Goal: Task Accomplishment & Management: Complete application form

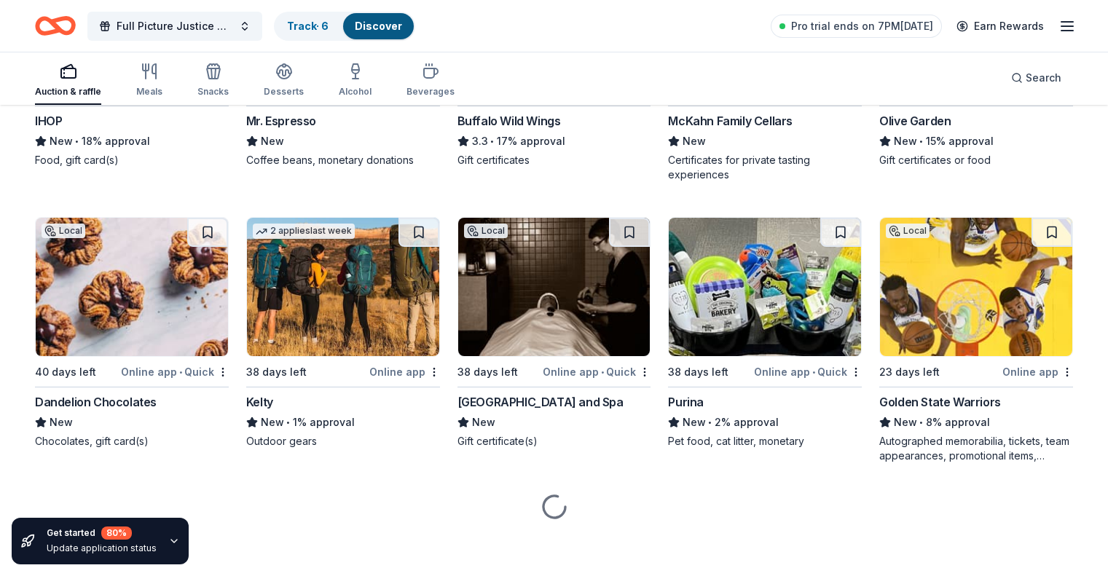
scroll to position [9264, 0]
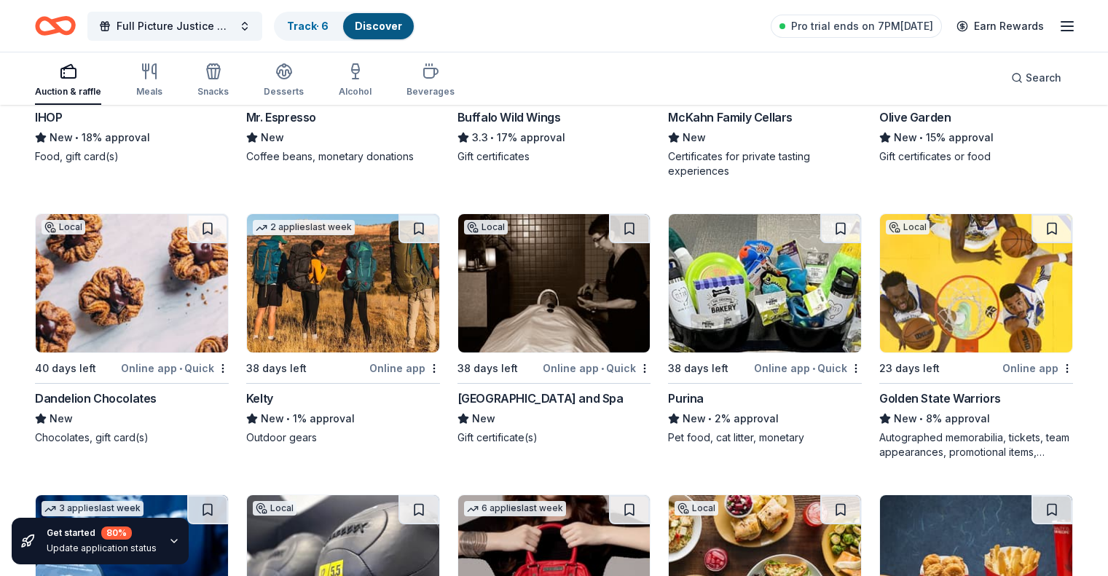
click at [564, 297] on img at bounding box center [554, 283] width 192 height 138
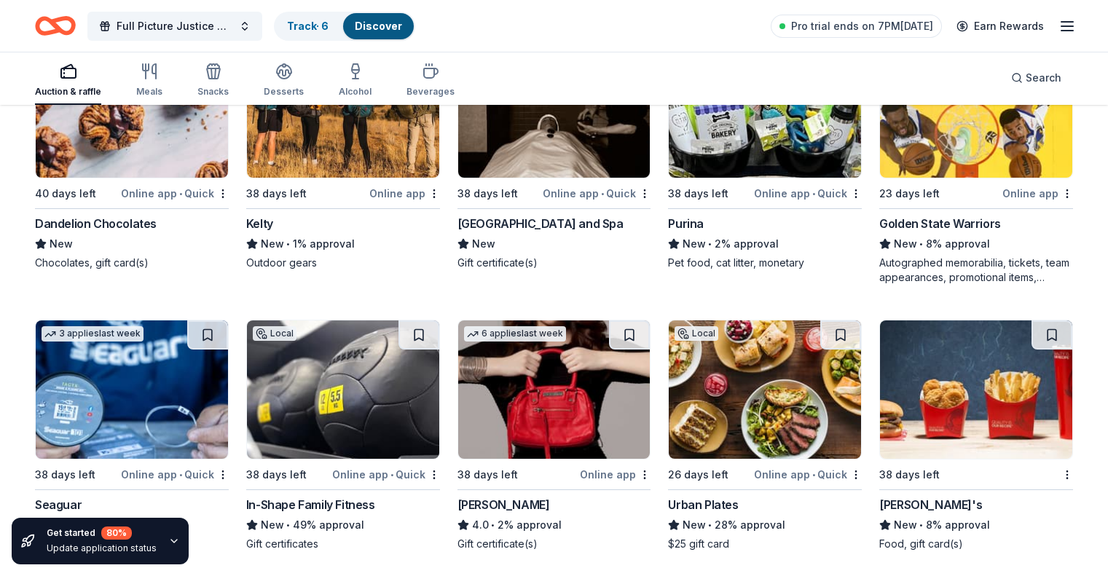
scroll to position [9435, 0]
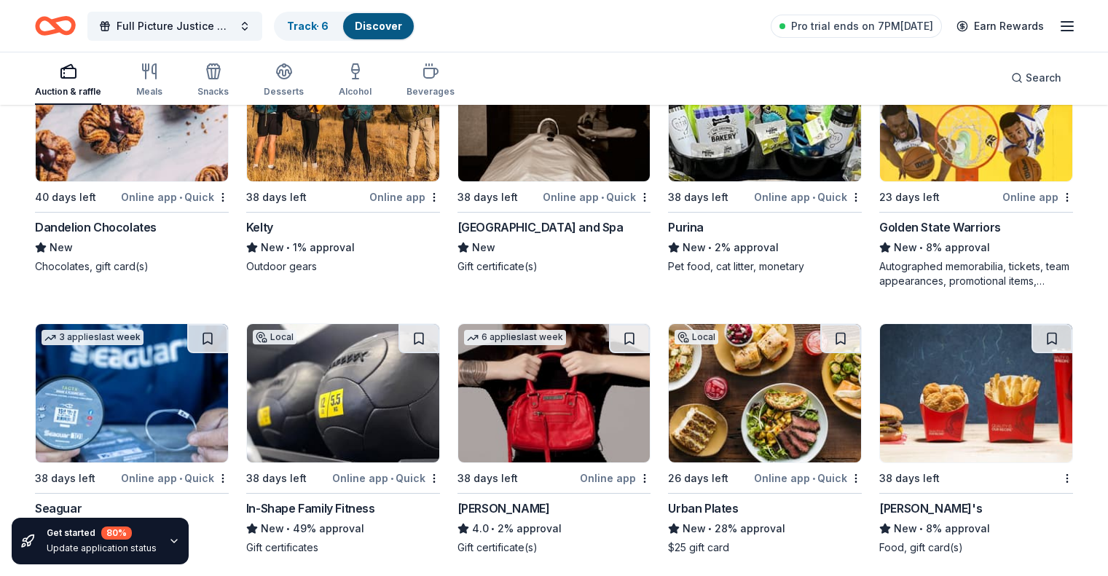
click at [930, 149] on img at bounding box center [976, 112] width 192 height 138
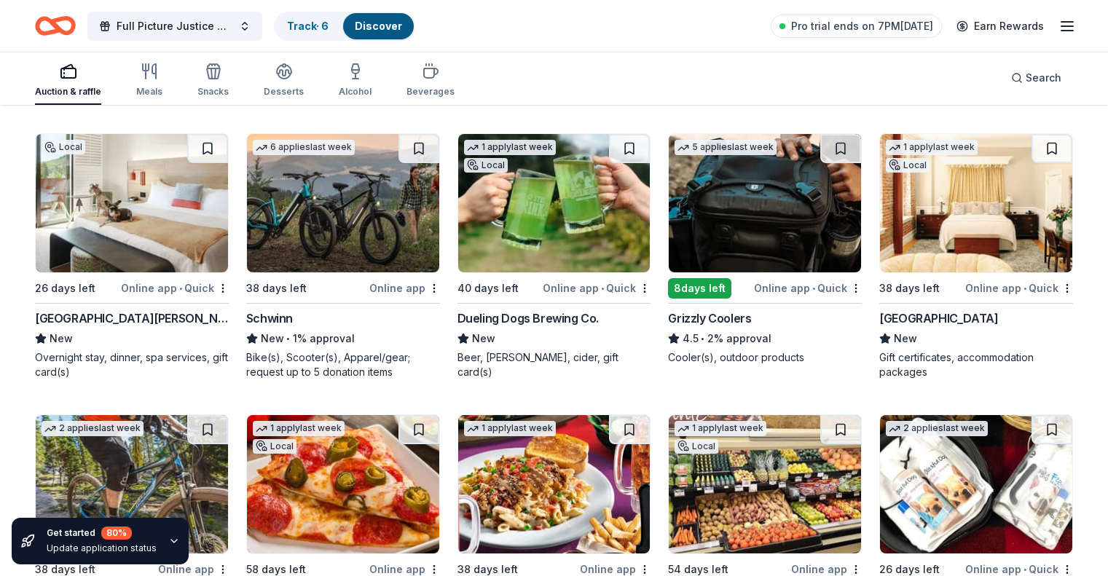
scroll to position [10425, 0]
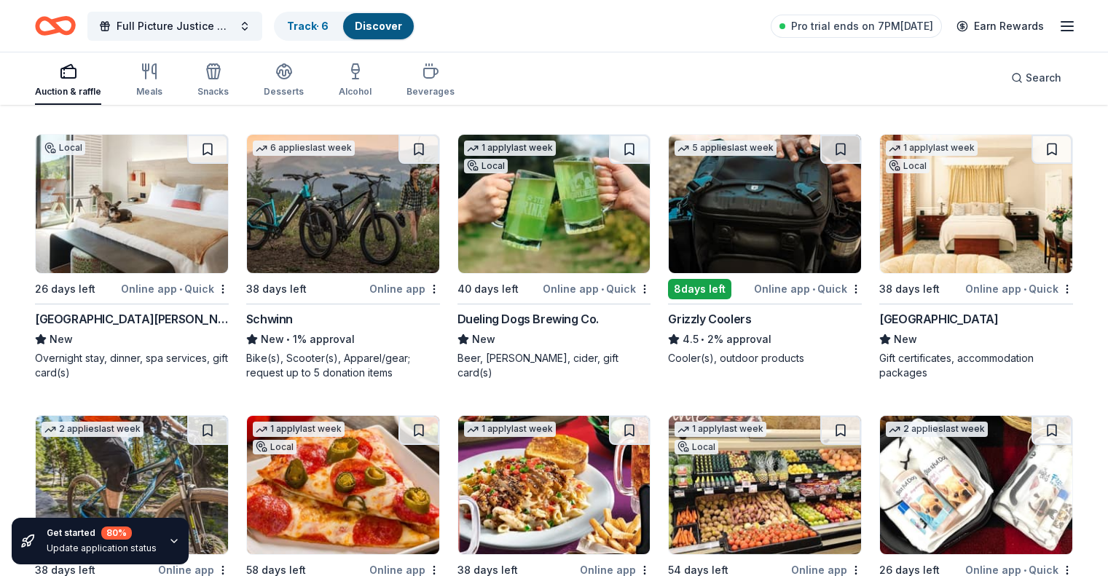
click at [965, 222] on img at bounding box center [976, 204] width 192 height 138
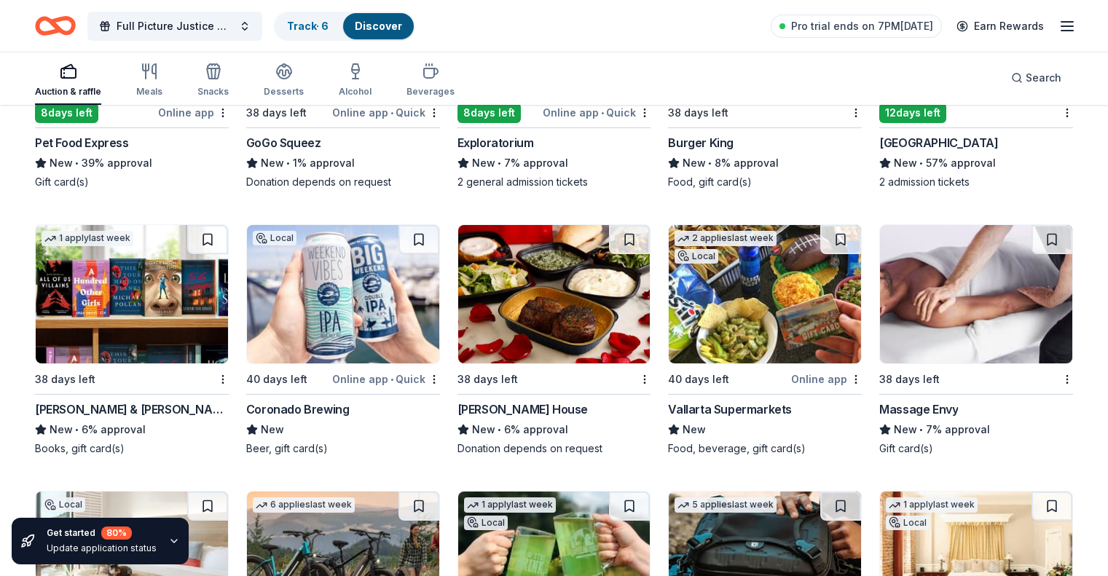
scroll to position [10067, 0]
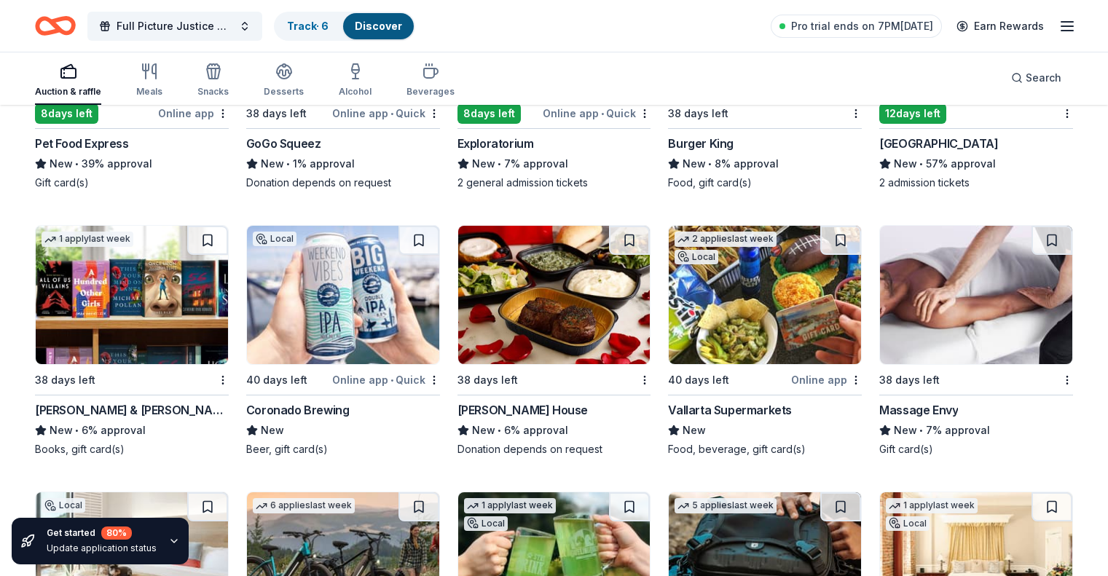
click at [345, 266] on img at bounding box center [343, 295] width 192 height 138
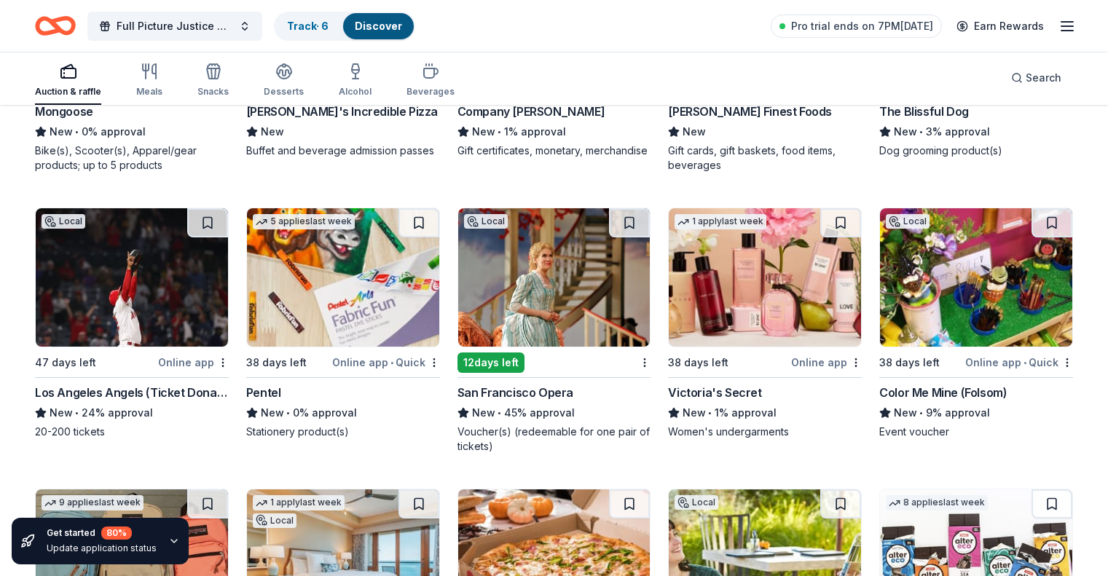
scroll to position [10919, 0]
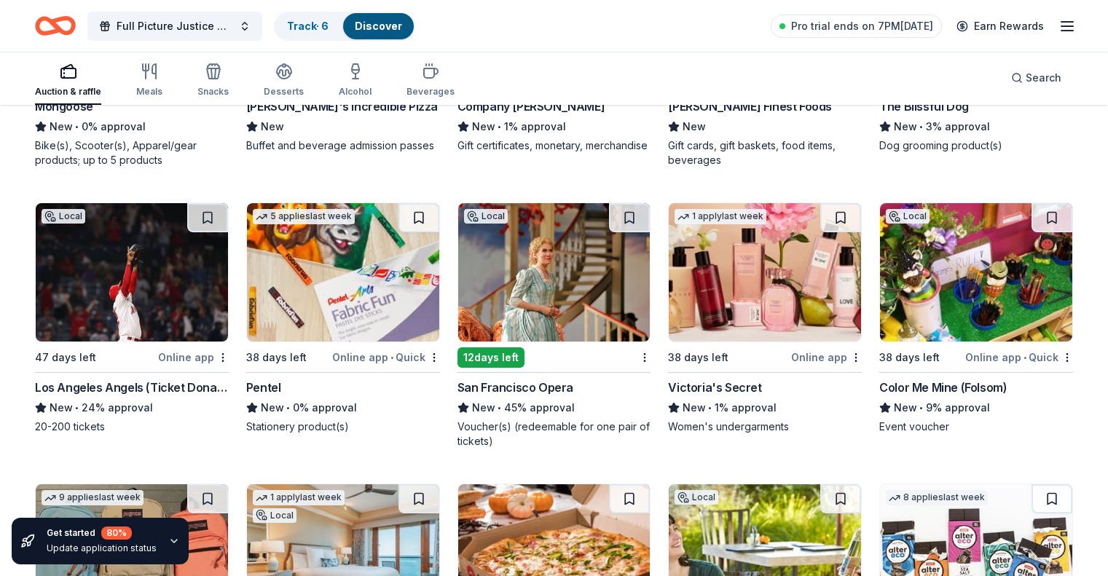
click at [544, 275] on img at bounding box center [554, 272] width 192 height 138
click at [931, 264] on img at bounding box center [976, 272] width 192 height 138
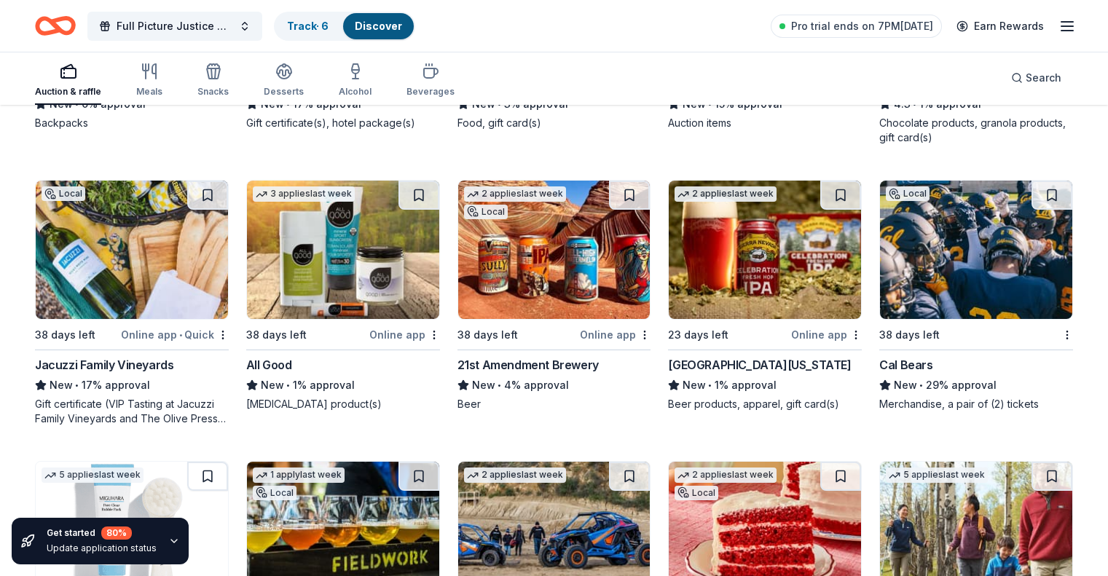
scroll to position [11506, 0]
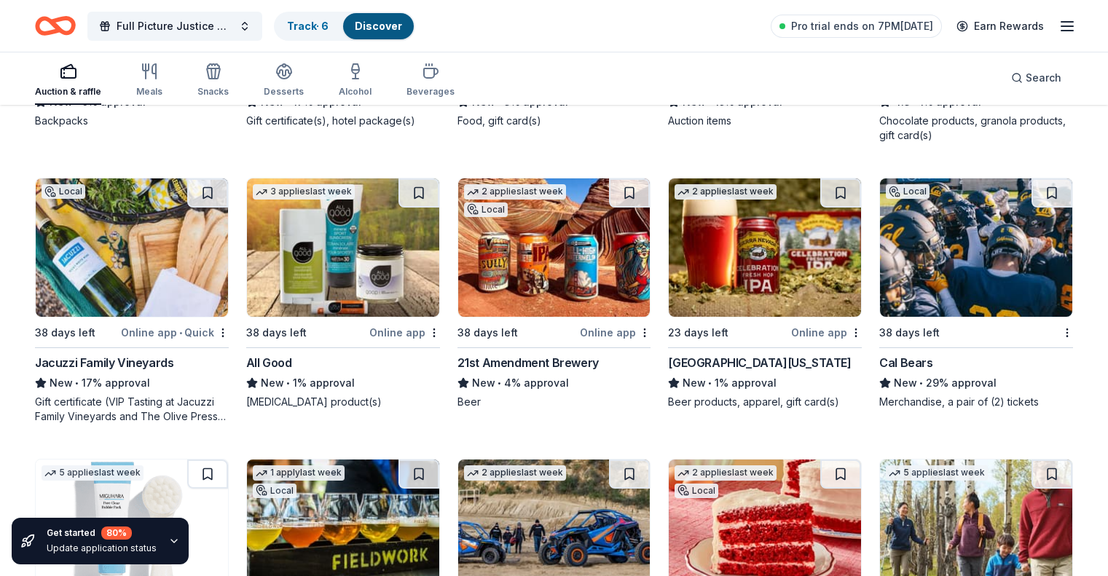
click at [345, 238] on img at bounding box center [343, 248] width 192 height 138
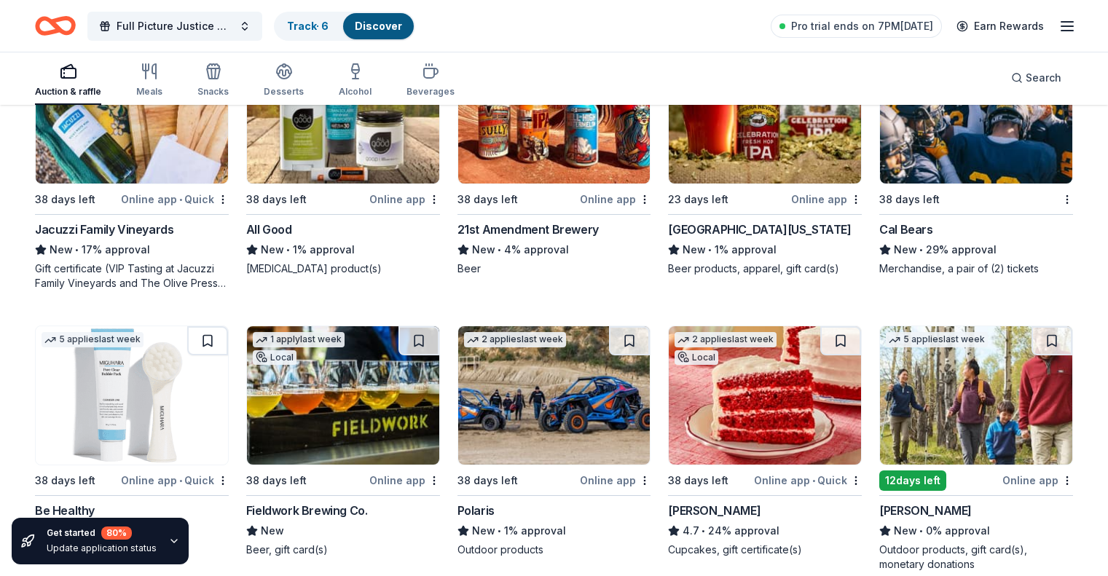
click at [372, 397] on img at bounding box center [343, 395] width 192 height 138
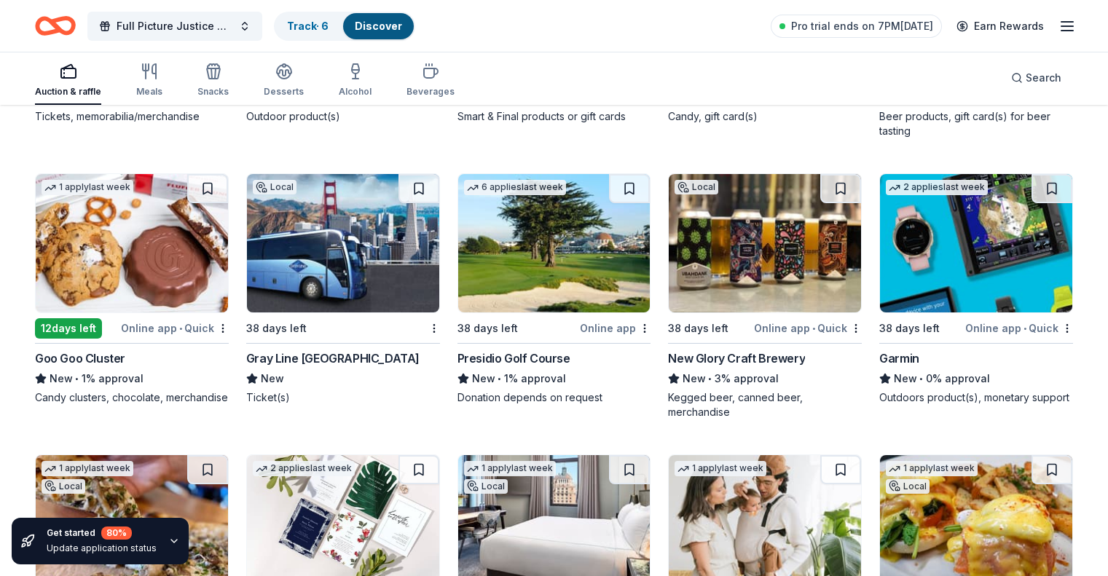
scroll to position [13464, 0]
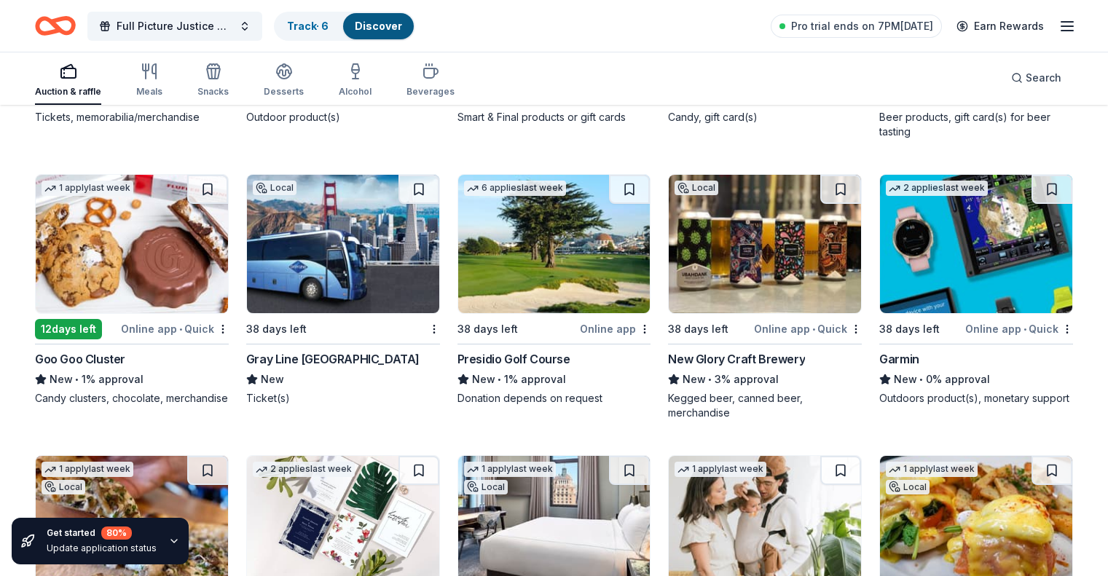
click at [522, 277] on img at bounding box center [554, 244] width 192 height 138
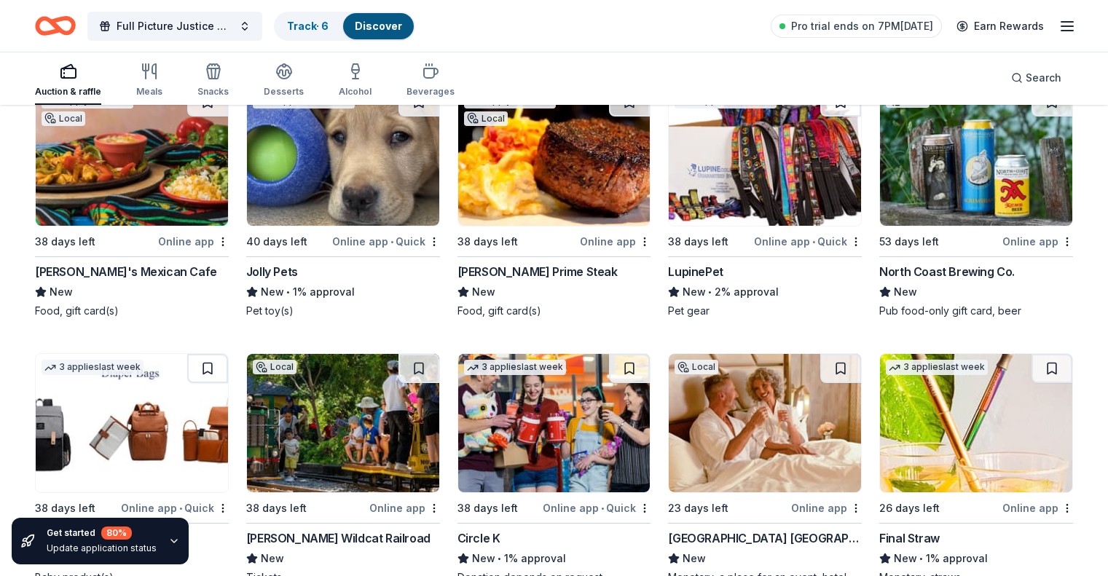
scroll to position [14380, 0]
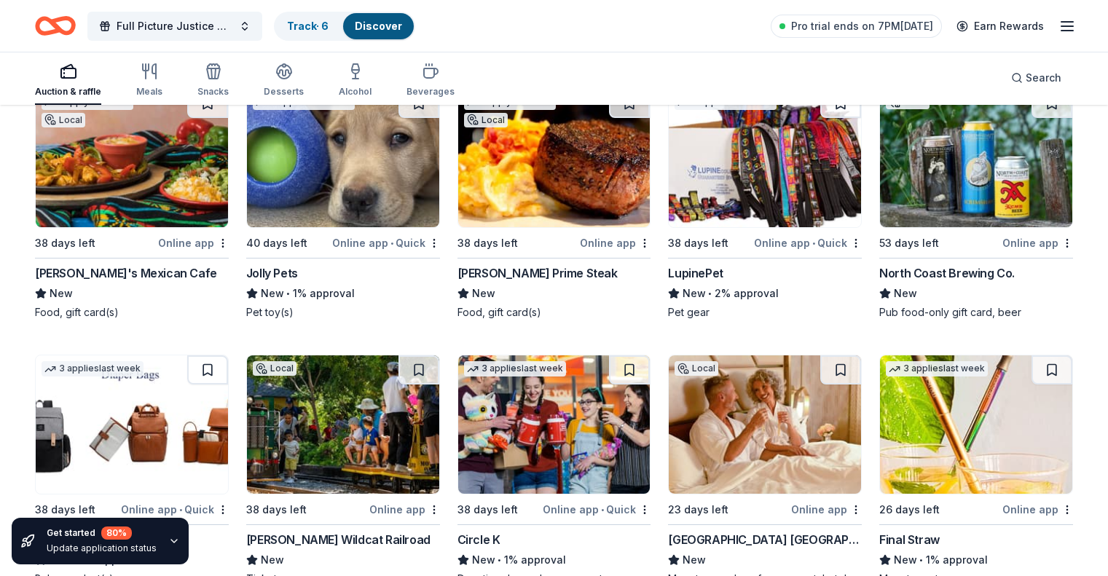
click at [966, 180] on img at bounding box center [976, 158] width 192 height 138
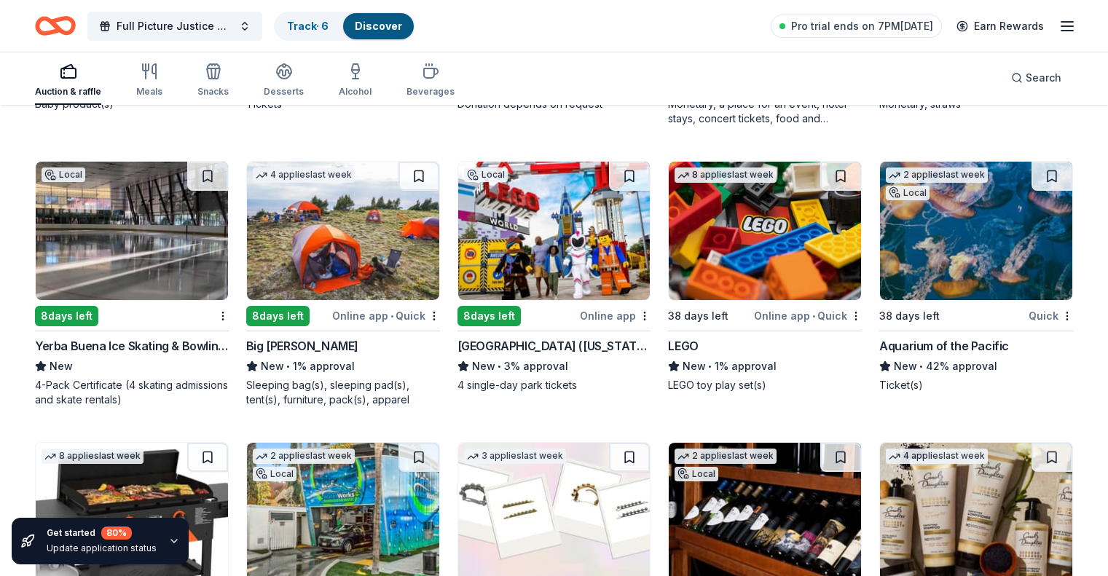
scroll to position [14854, 0]
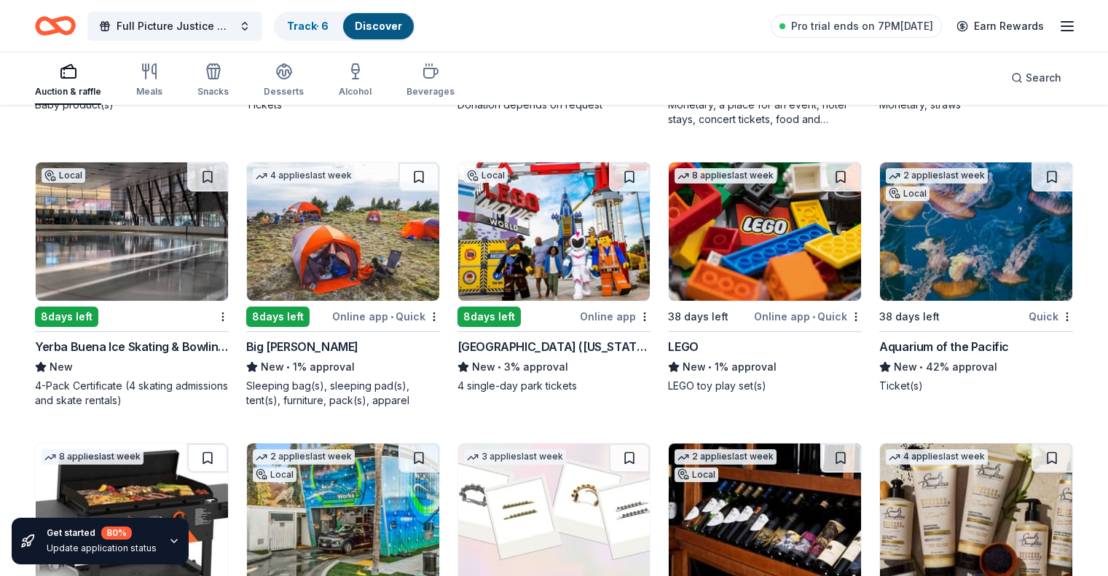
click at [157, 274] on img at bounding box center [132, 232] width 192 height 138
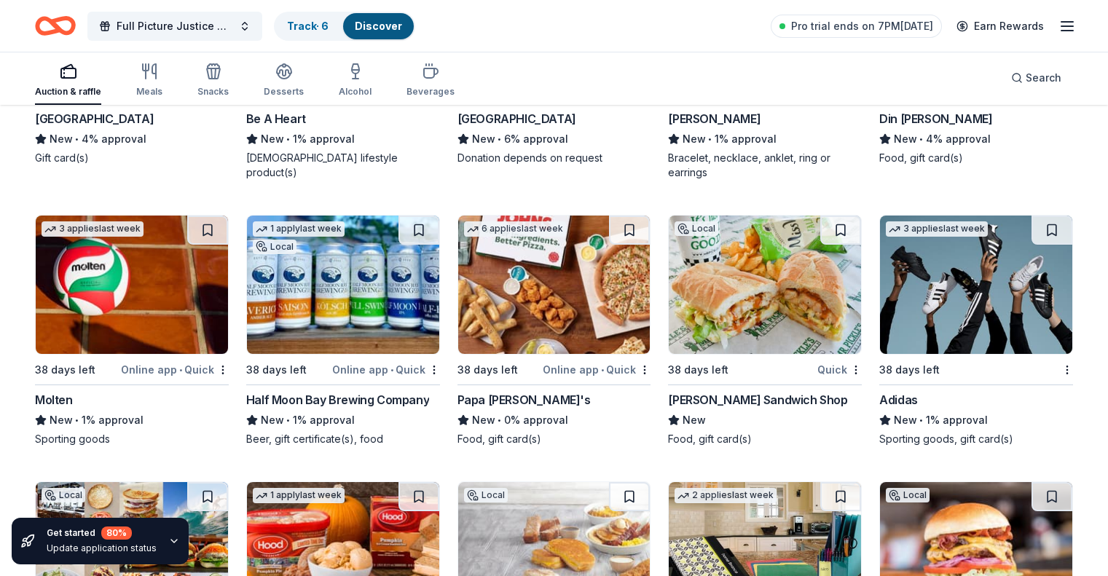
scroll to position [16725, 0]
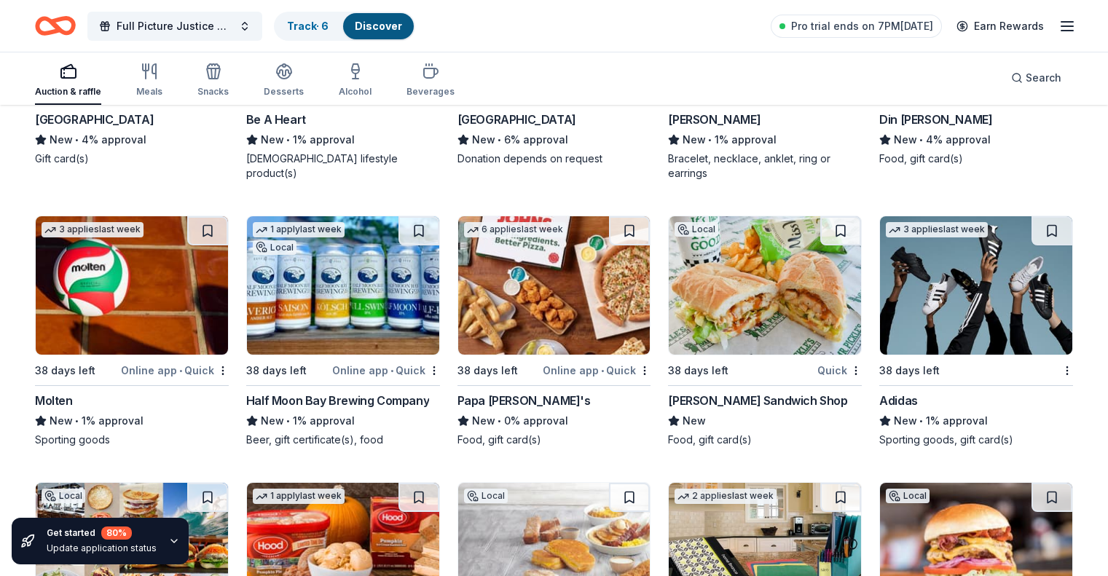
click at [352, 309] on img at bounding box center [343, 285] width 192 height 138
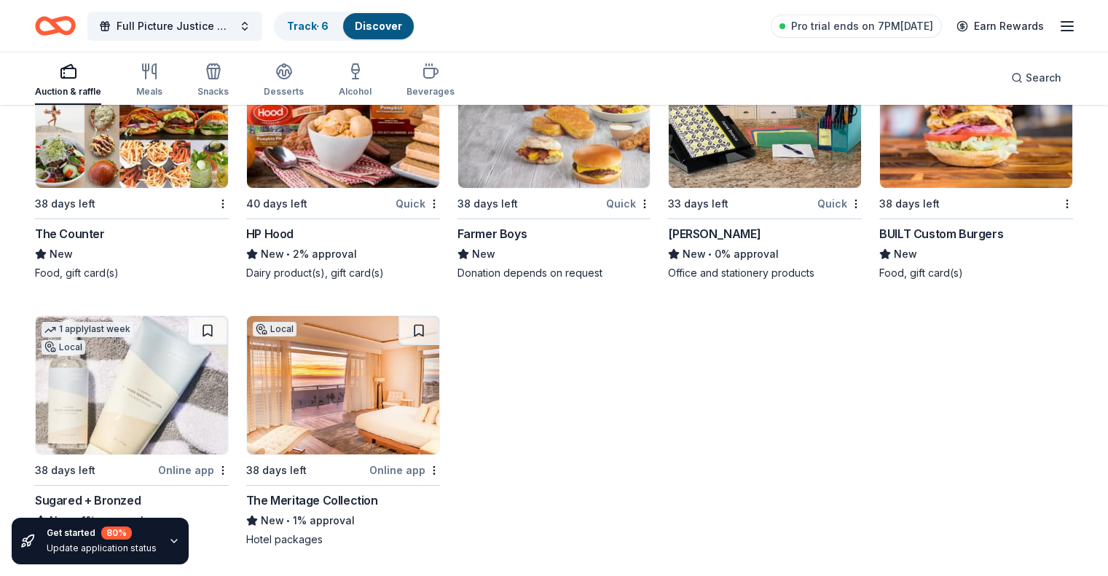
scroll to position [17173, 0]
click at [152, 396] on img at bounding box center [132, 385] width 192 height 138
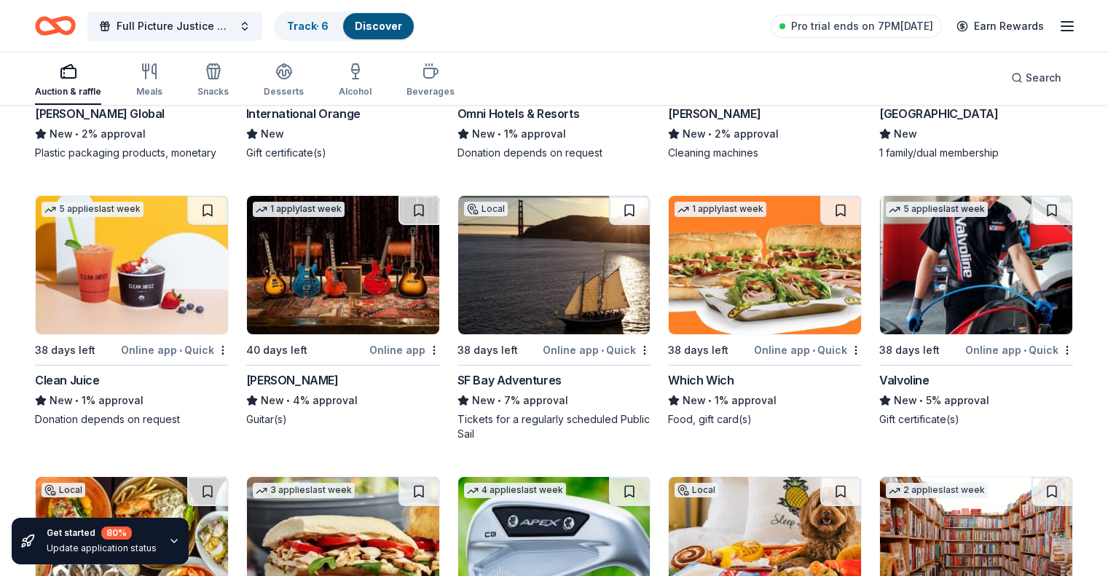
scroll to position [7592, 0]
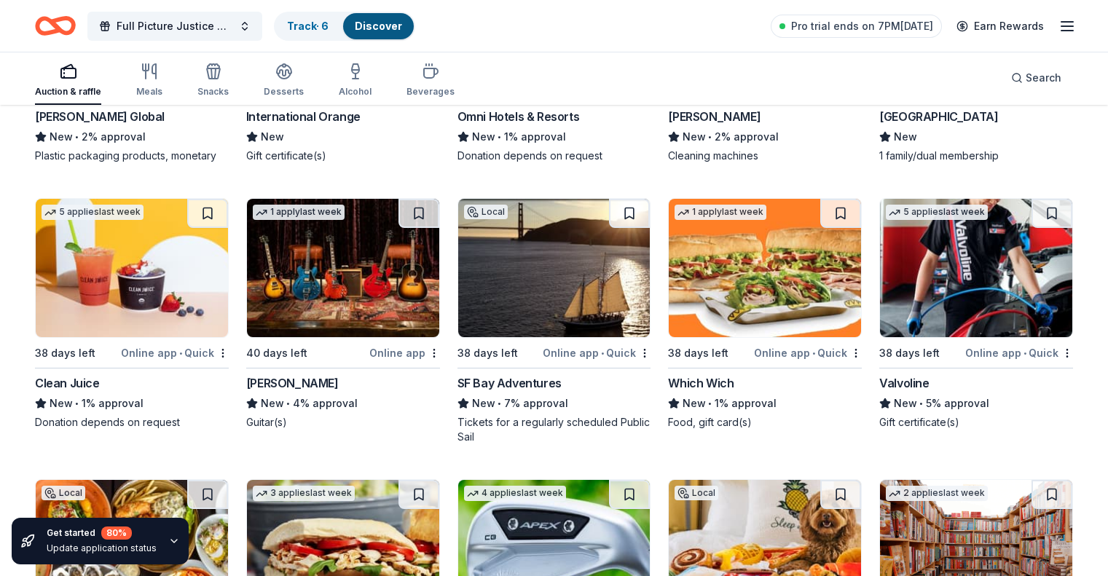
click at [540, 257] on img at bounding box center [554, 268] width 192 height 138
click at [1026, 81] on span "Search" at bounding box center [1044, 77] width 36 height 17
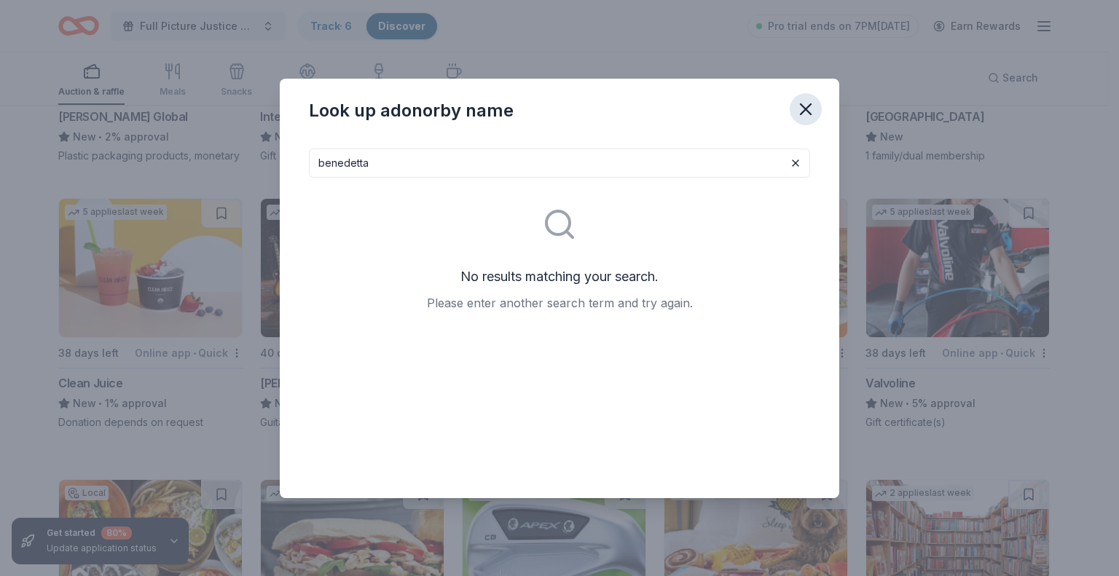
type input "benedetta"
click at [799, 109] on icon "button" at bounding box center [806, 109] width 20 height 20
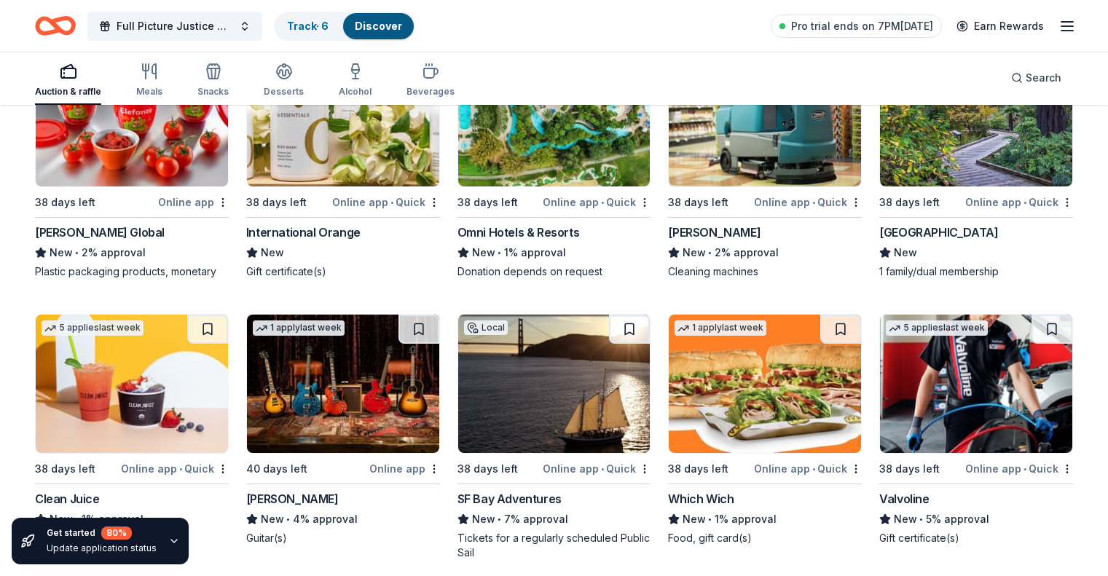
scroll to position [7475, 0]
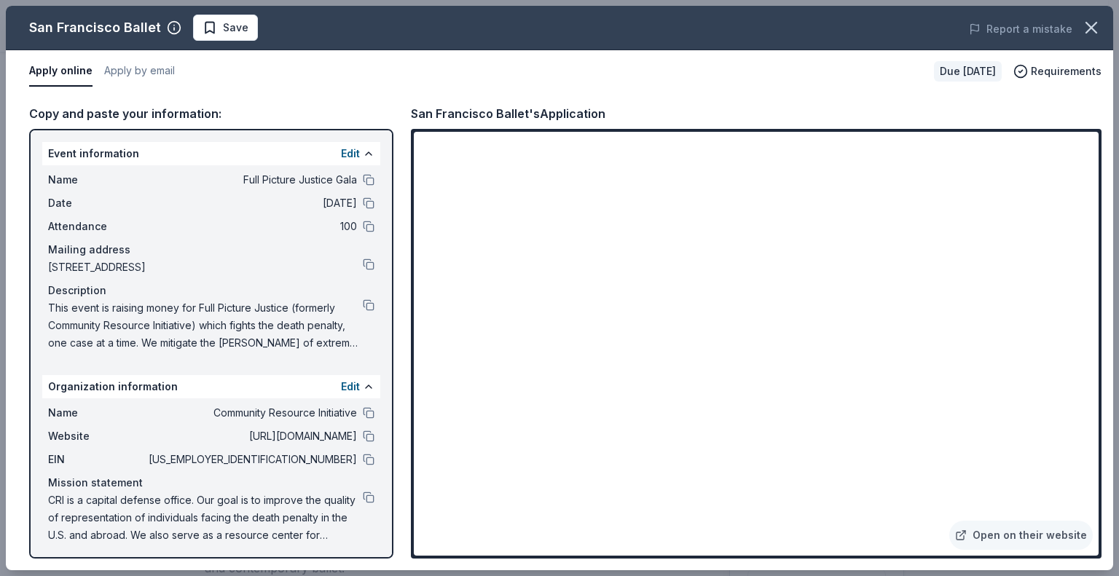
scroll to position [214, 0]
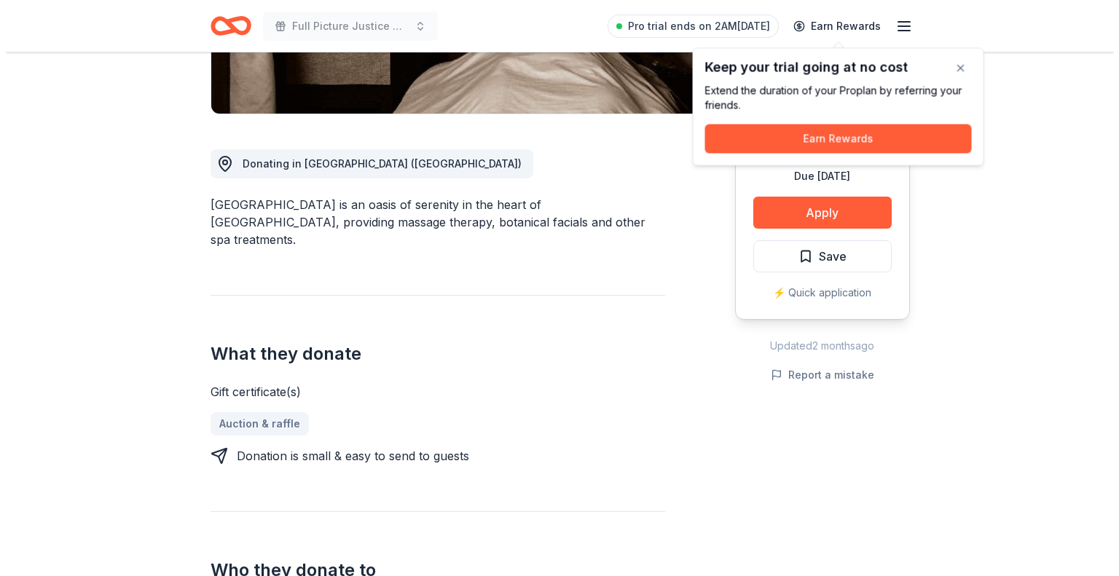
scroll to position [329, 0]
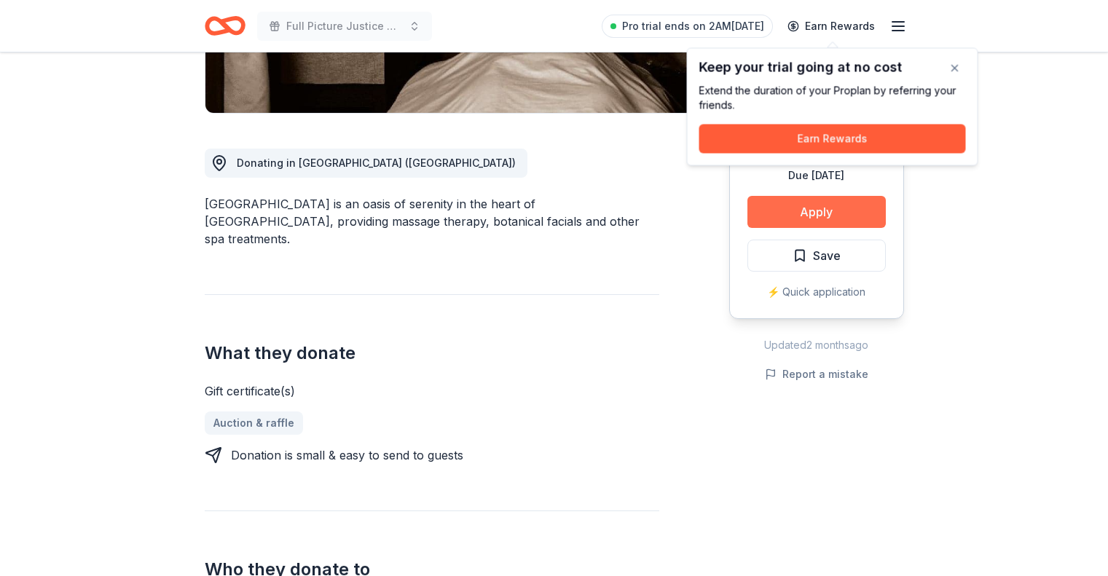
click at [799, 206] on button "Apply" at bounding box center [817, 212] width 138 height 32
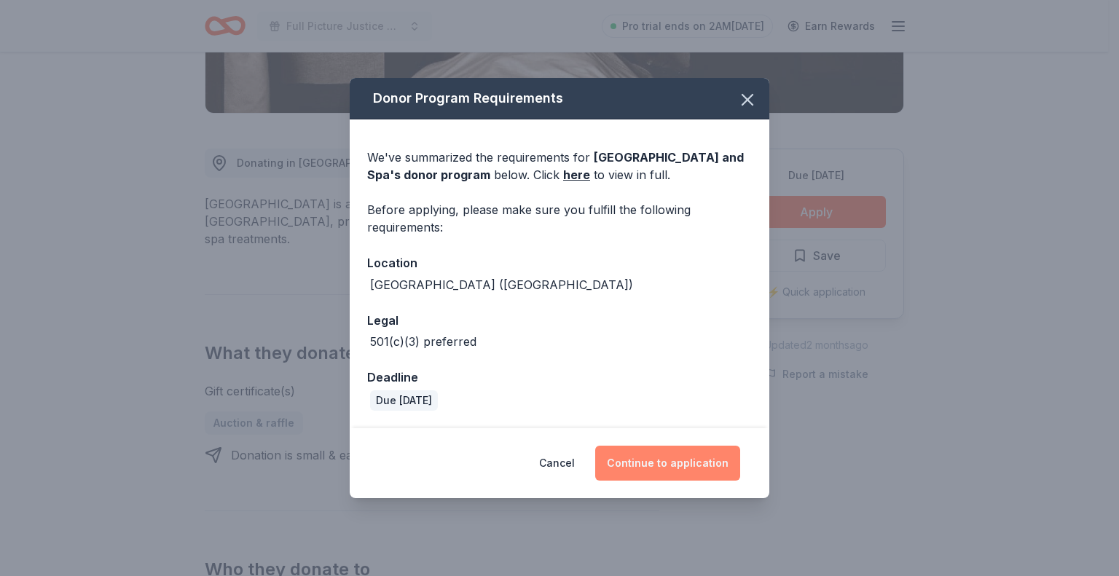
click at [662, 457] on button "Continue to application" at bounding box center [667, 463] width 145 height 35
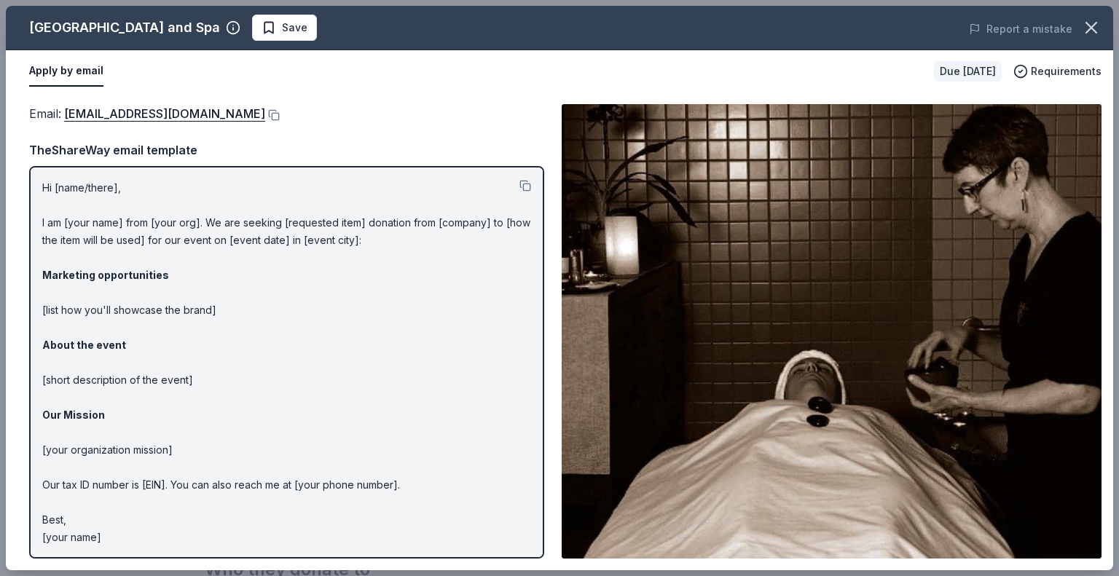
drag, startPoint x: 1117, startPoint y: 247, endPoint x: 1119, endPoint y: 347, distance: 99.8
click at [1108, 347] on div "Kabuki Springs and Spa Save Report a mistake Apply by email Due in 38 days Requ…" at bounding box center [559, 288] width 1119 height 576
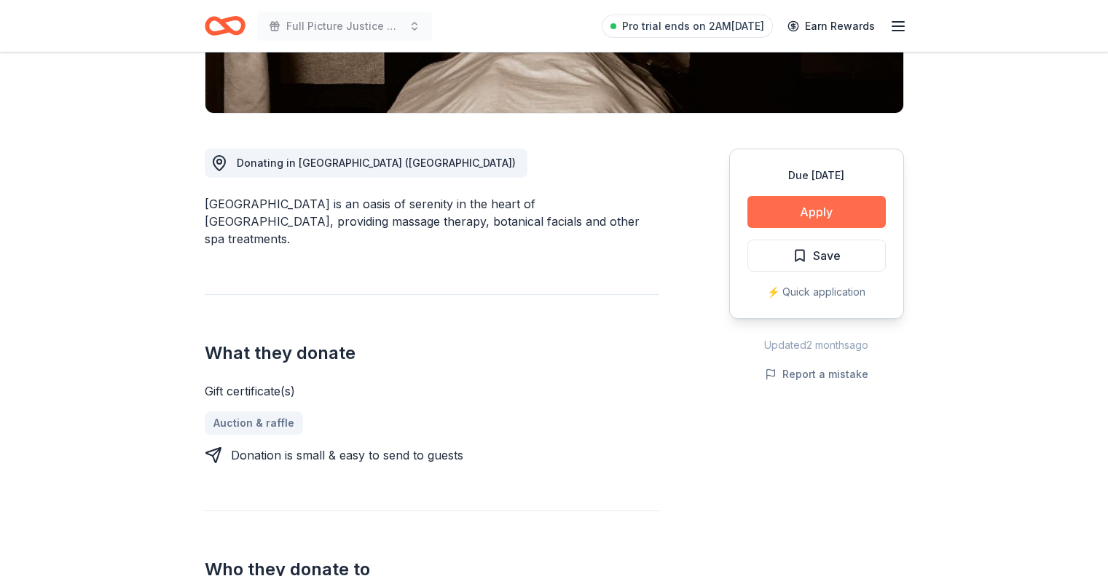
click at [807, 205] on button "Apply" at bounding box center [817, 212] width 138 height 32
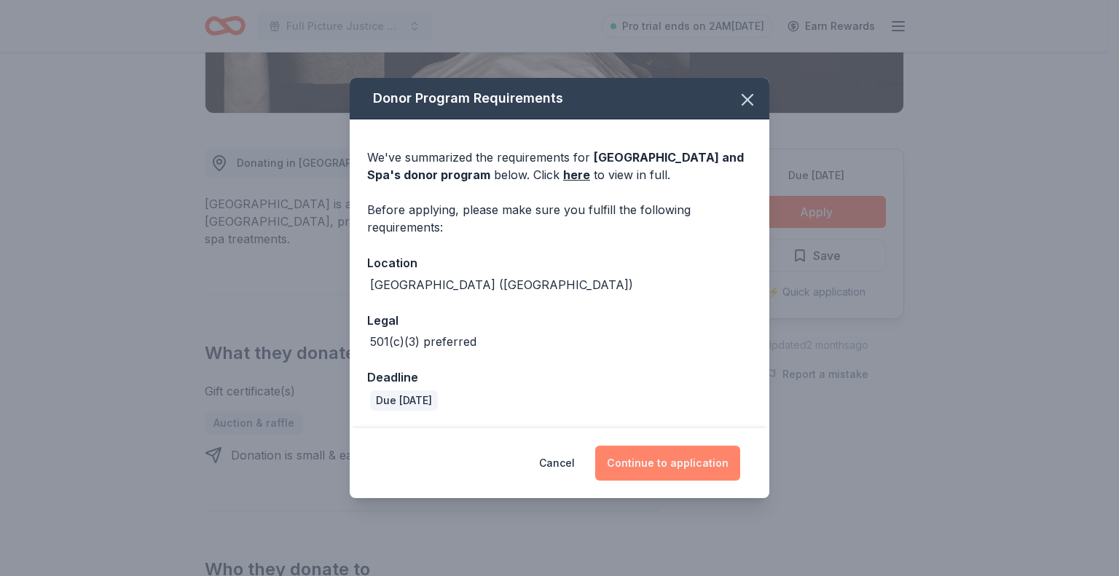
click at [675, 459] on button "Continue to application" at bounding box center [667, 463] width 145 height 35
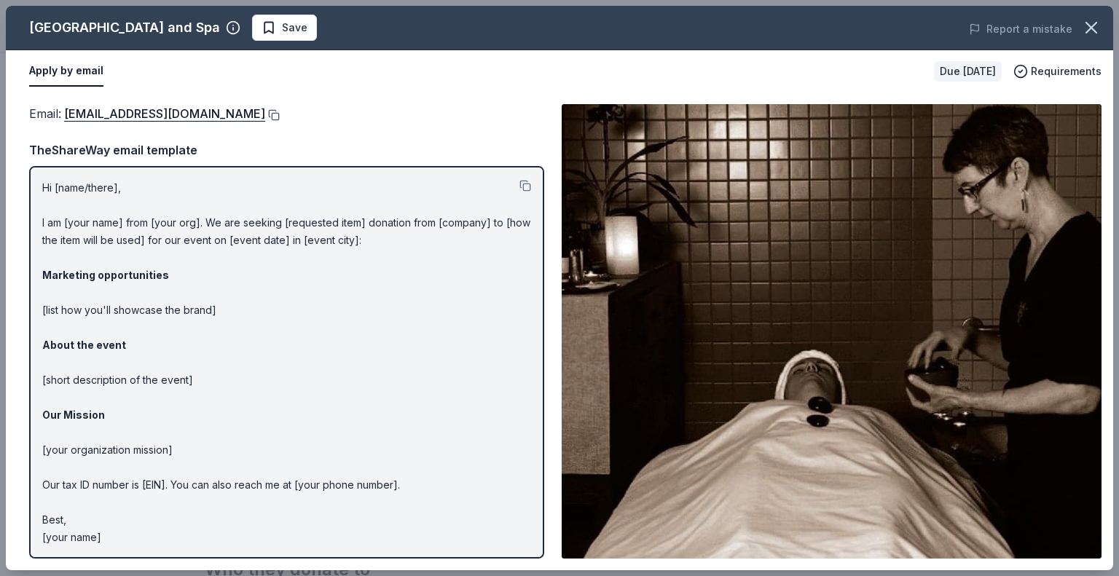
click at [275, 115] on button at bounding box center [272, 115] width 15 height 12
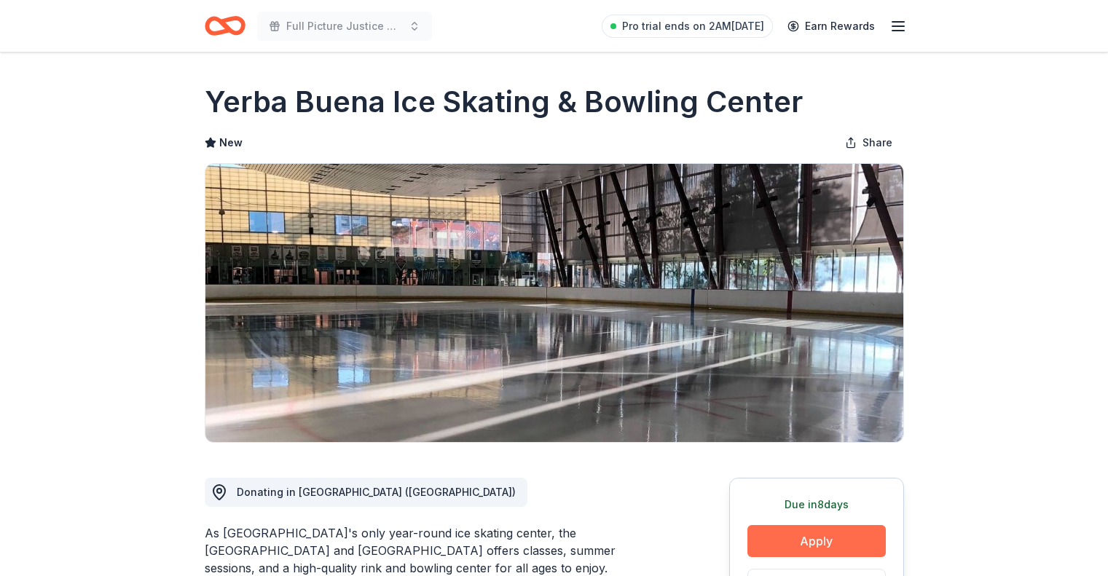
click at [828, 542] on button "Apply" at bounding box center [817, 541] width 138 height 32
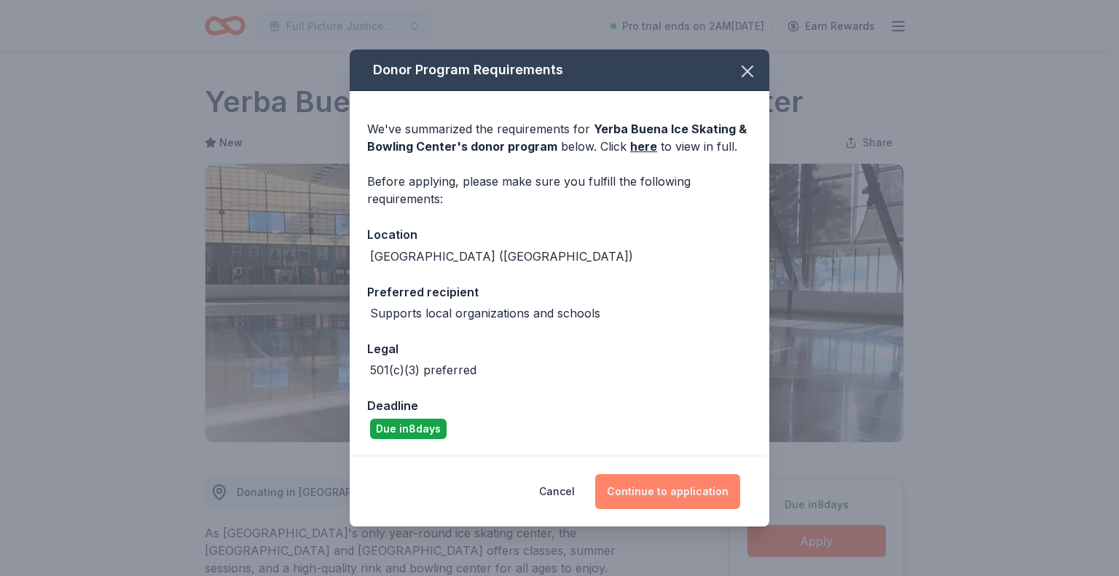
click at [673, 488] on button "Continue to application" at bounding box center [667, 491] width 145 height 35
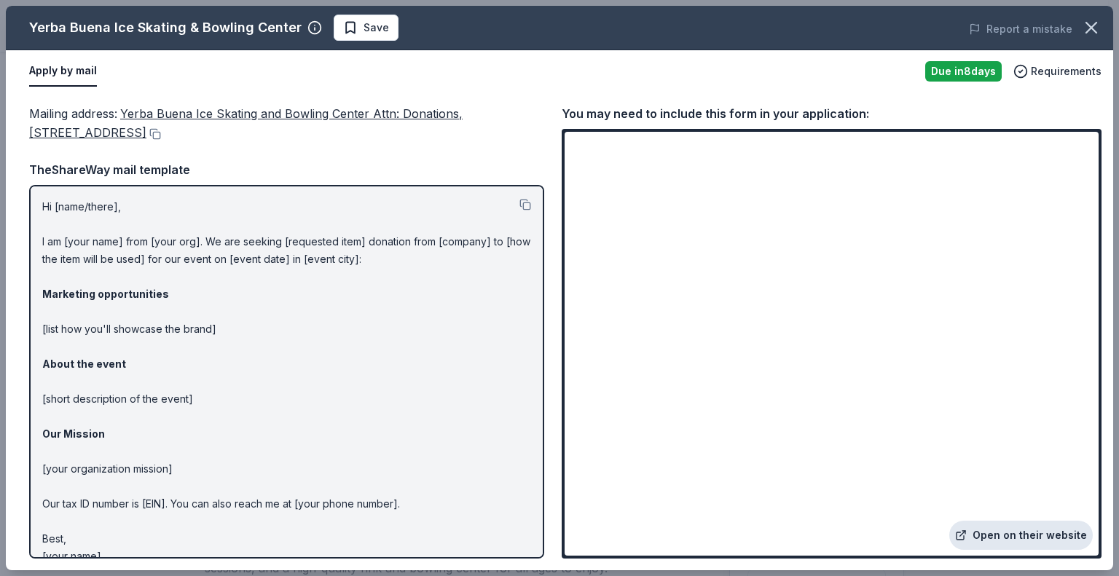
click at [1012, 536] on link "Open on their website" at bounding box center [1022, 535] width 144 height 29
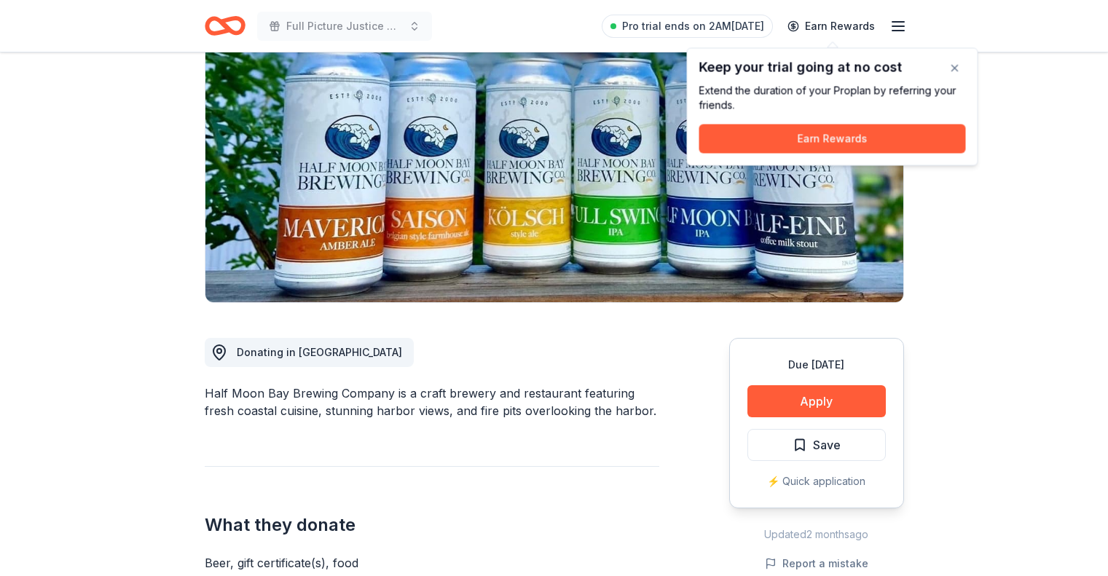
scroll to position [138, 0]
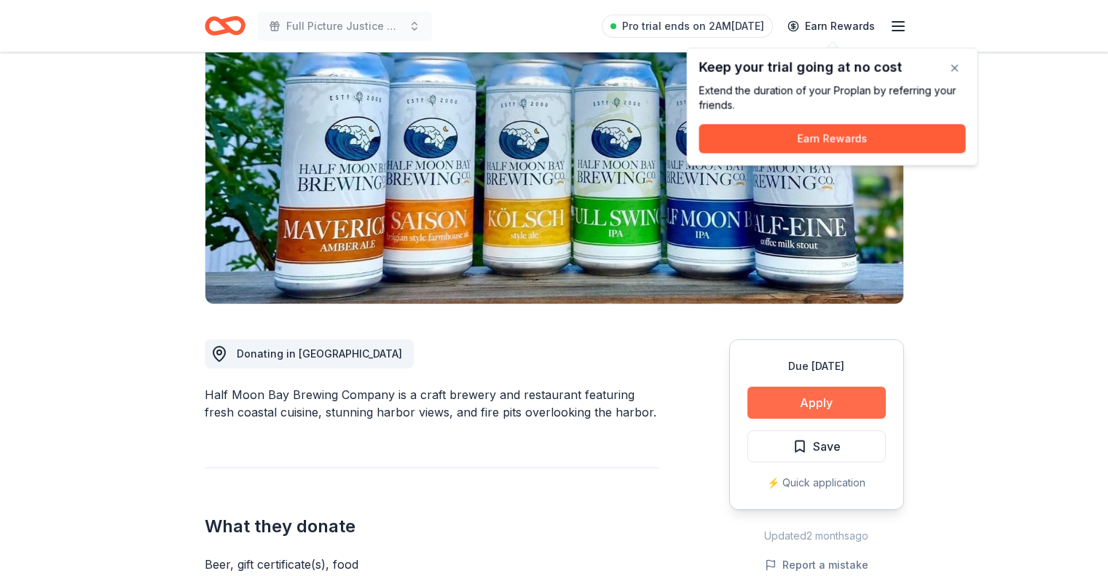
click at [828, 403] on button "Apply" at bounding box center [817, 403] width 138 height 32
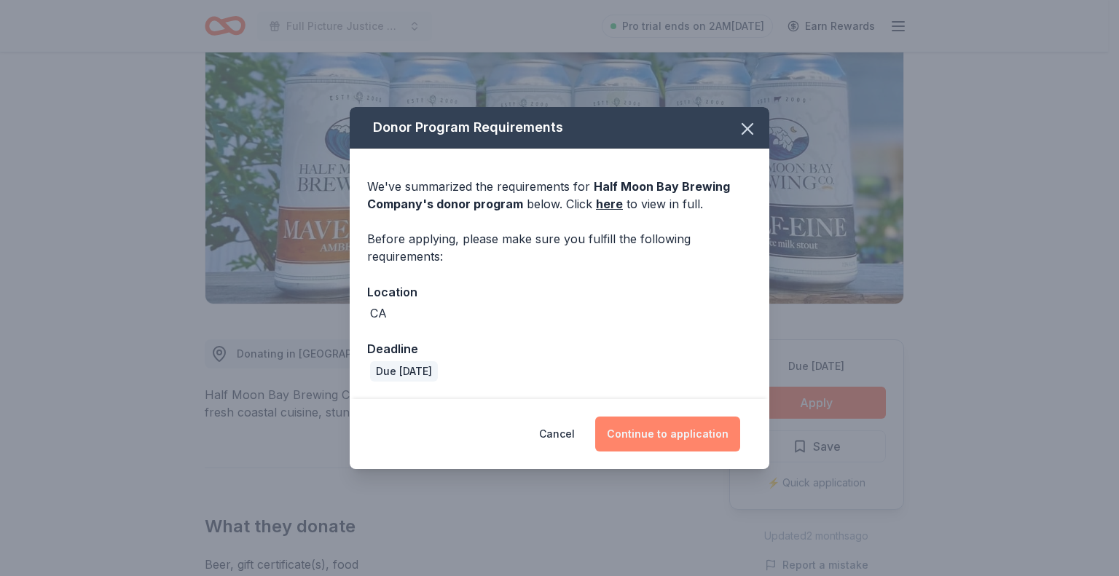
click at [675, 426] on button "Continue to application" at bounding box center [667, 434] width 145 height 35
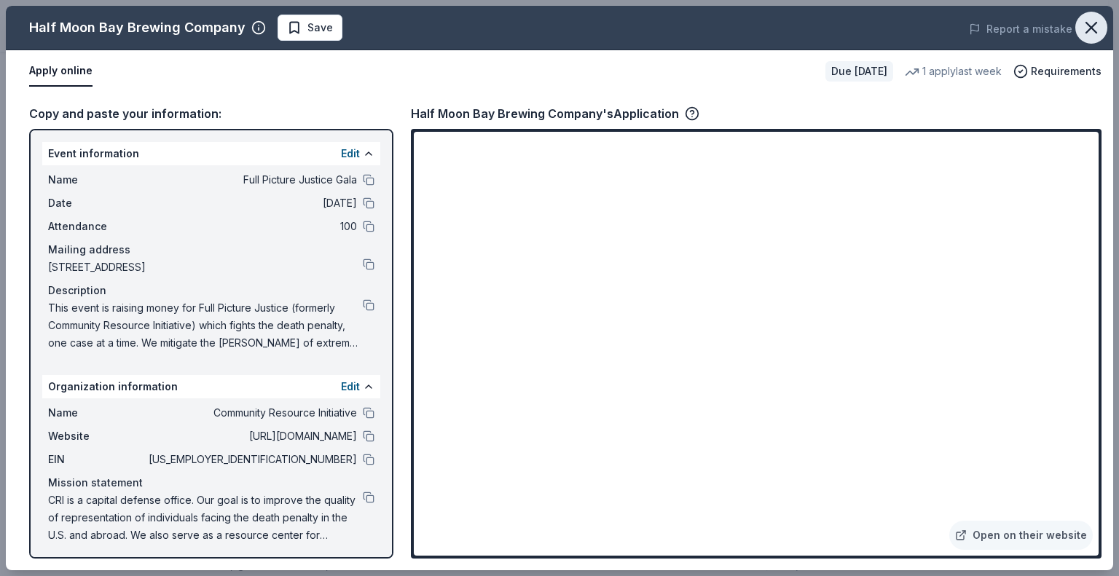
click at [1092, 27] on icon "button" at bounding box center [1091, 28] width 10 height 10
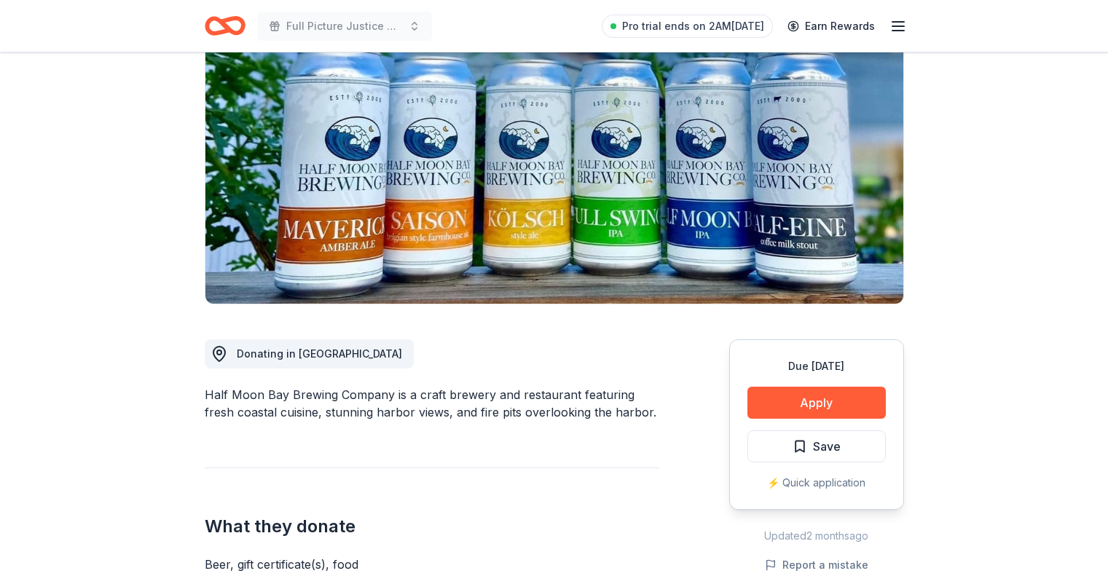
click at [222, 26] on icon "Home" at bounding box center [231, 25] width 23 height 15
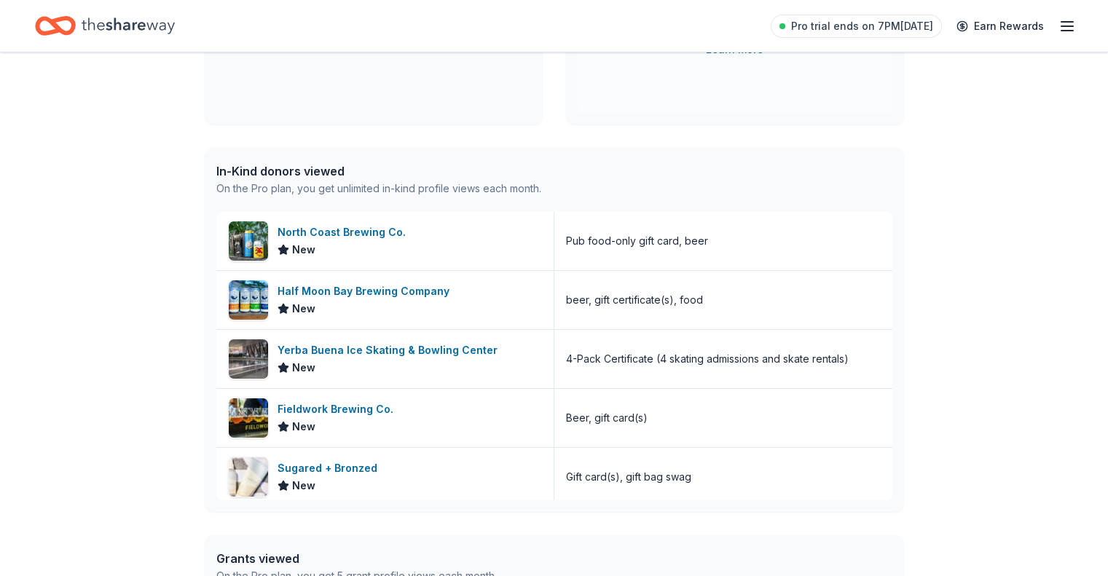
scroll to position [289, 0]
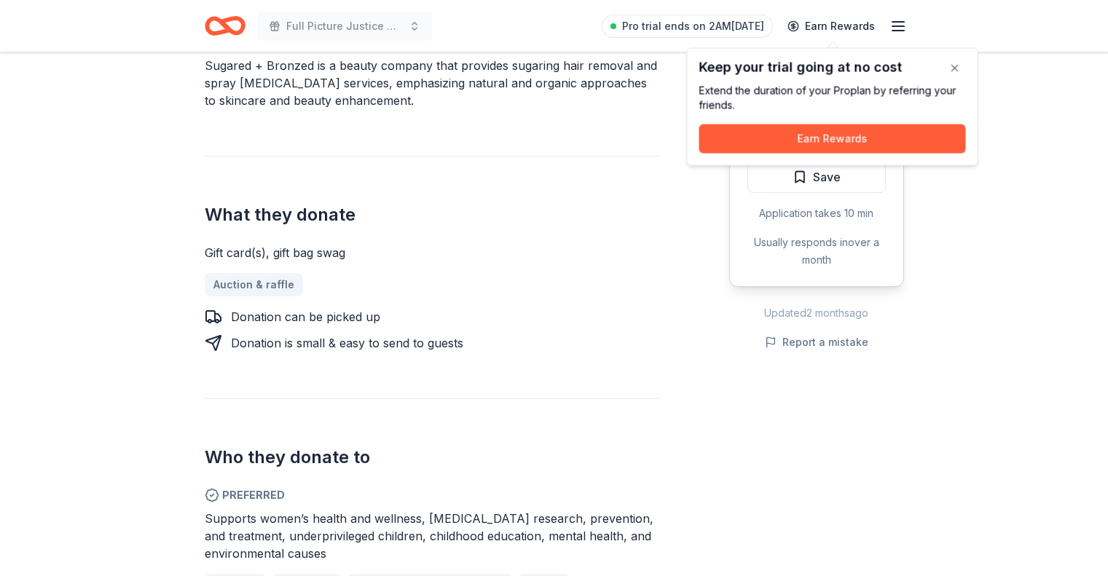
scroll to position [504, 0]
click at [954, 68] on button "button" at bounding box center [955, 68] width 29 height 29
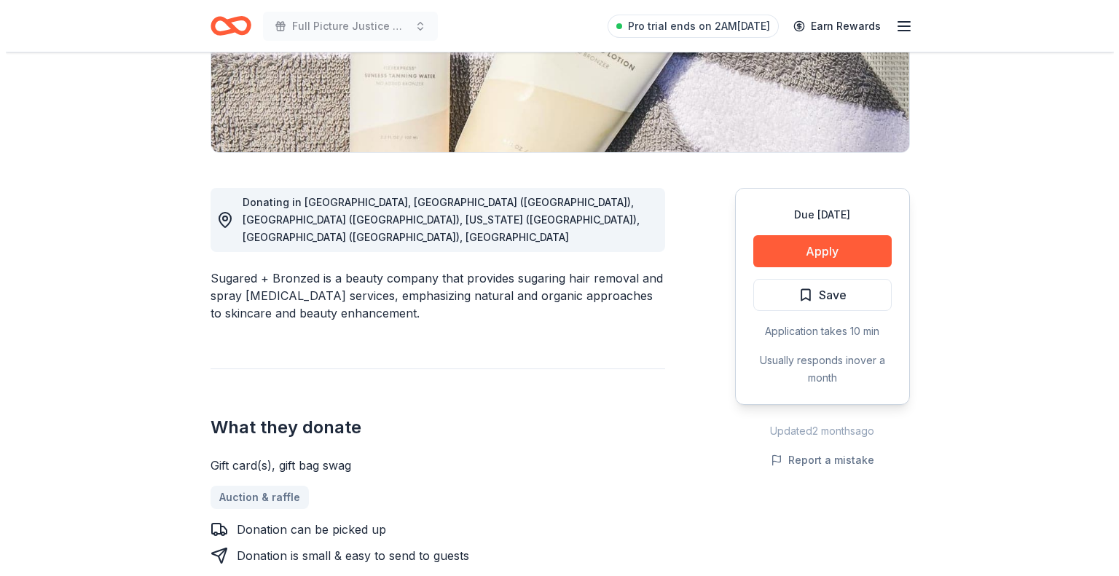
scroll to position [265, 0]
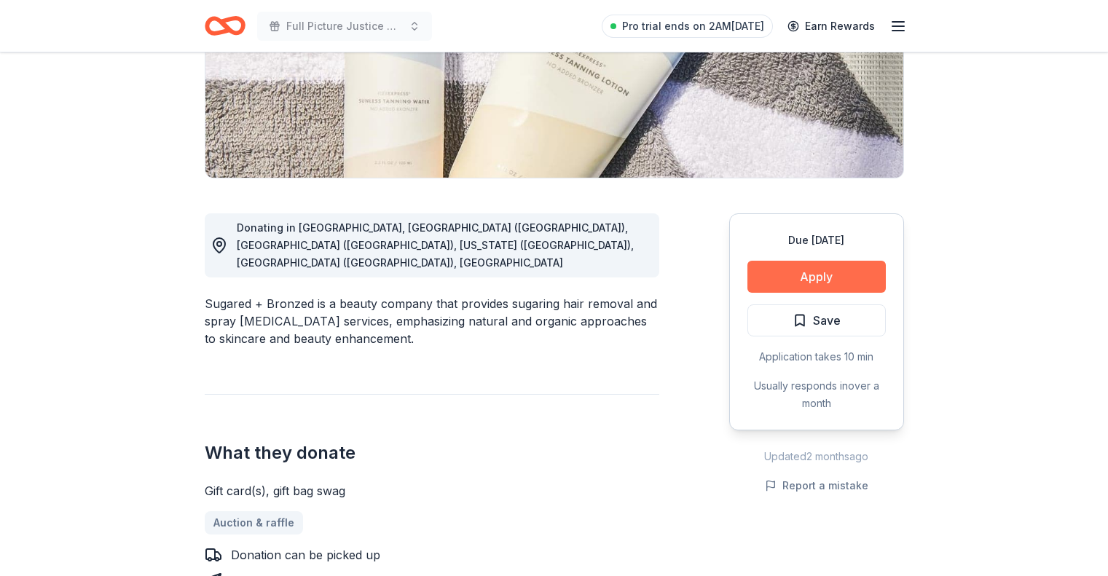
click at [817, 273] on button "Apply" at bounding box center [817, 277] width 138 height 32
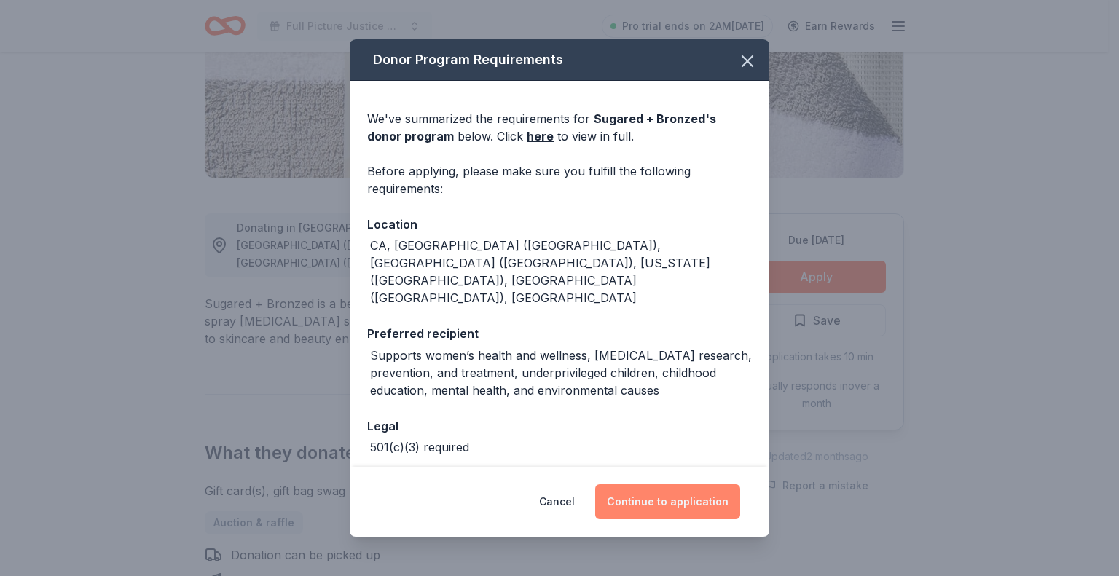
click at [667, 504] on button "Continue to application" at bounding box center [667, 502] width 145 height 35
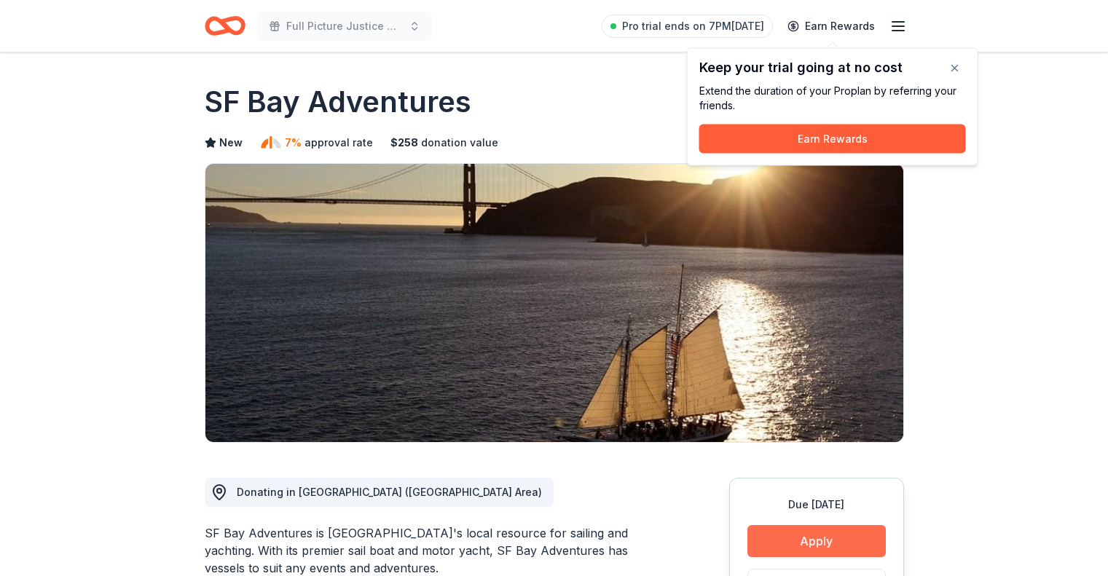
click at [809, 542] on button "Apply" at bounding box center [817, 541] width 138 height 32
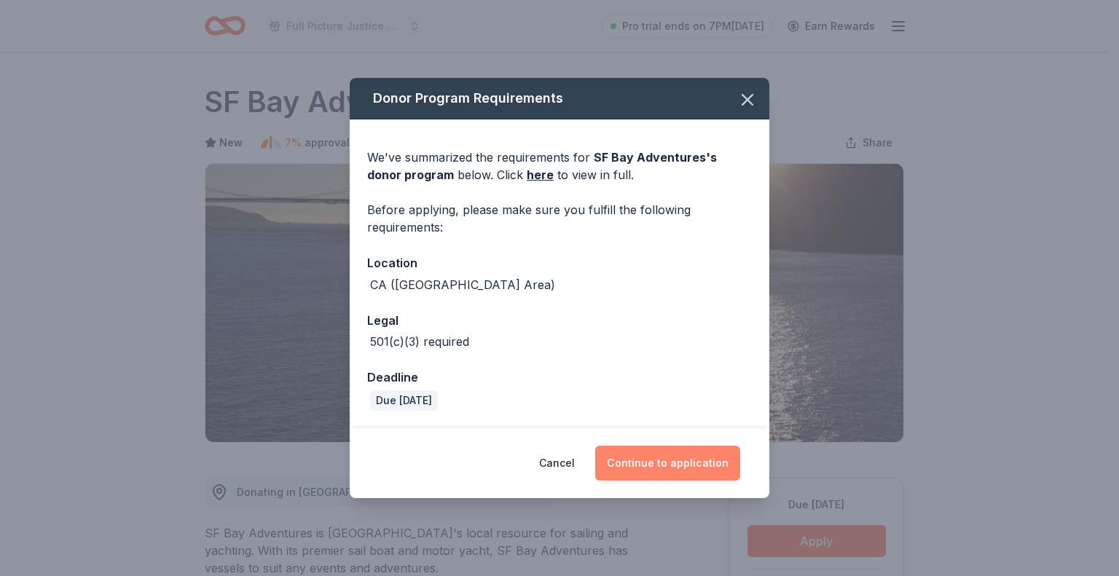
click at [682, 460] on button "Continue to application" at bounding box center [667, 463] width 145 height 35
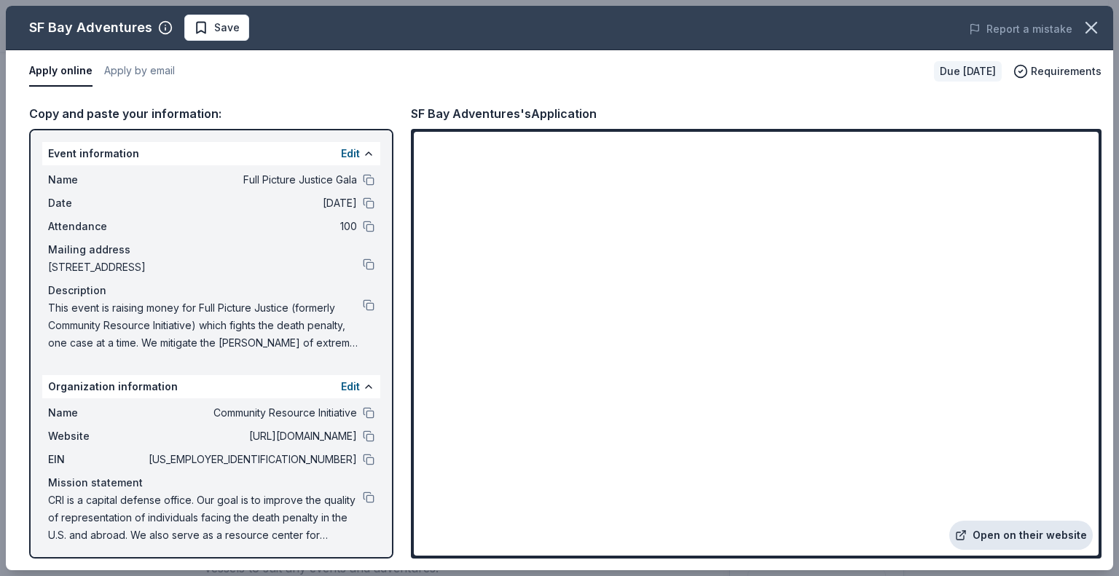
click at [1016, 531] on link "Open on their website" at bounding box center [1022, 535] width 144 height 29
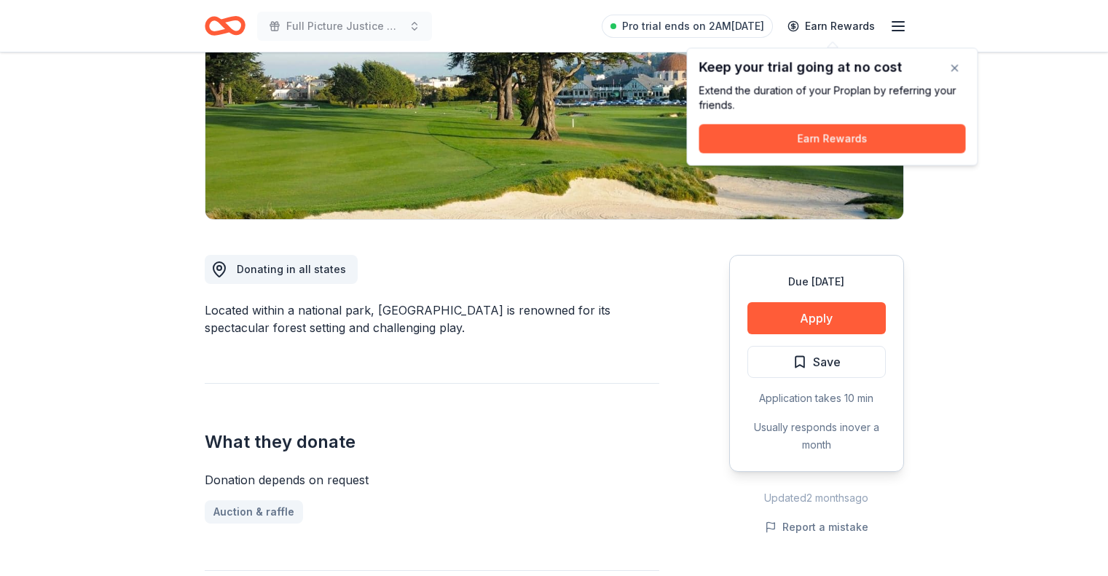
scroll to position [256, 0]
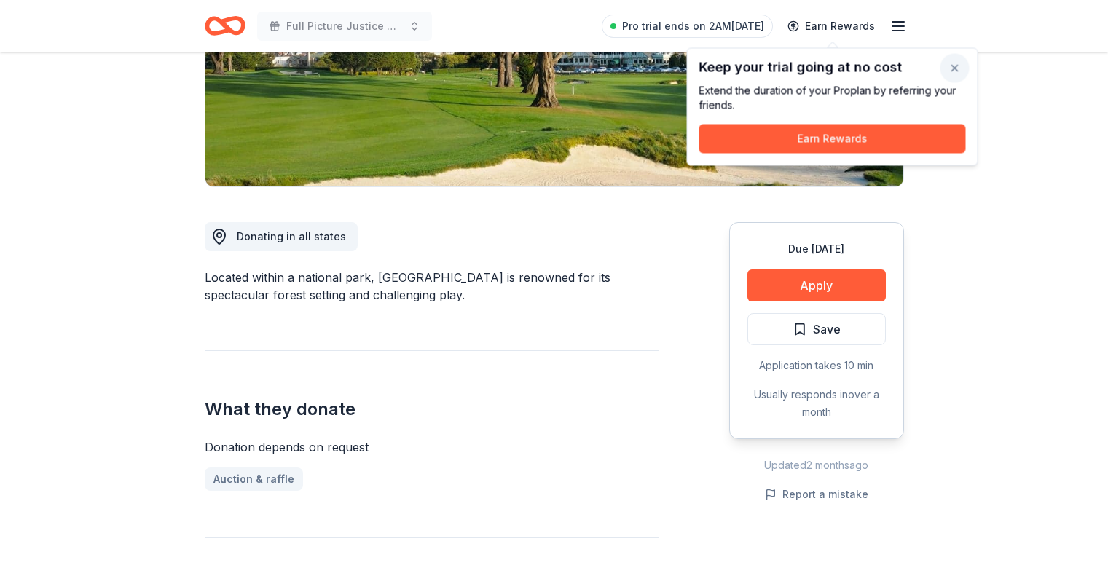
click at [954, 68] on button "button" at bounding box center [955, 68] width 29 height 29
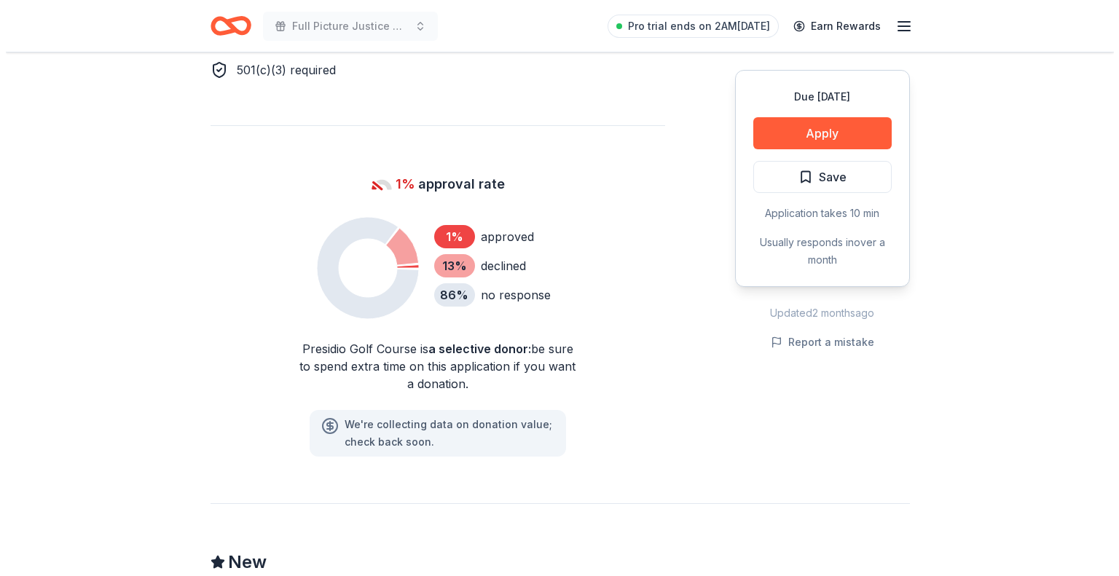
scroll to position [904, 0]
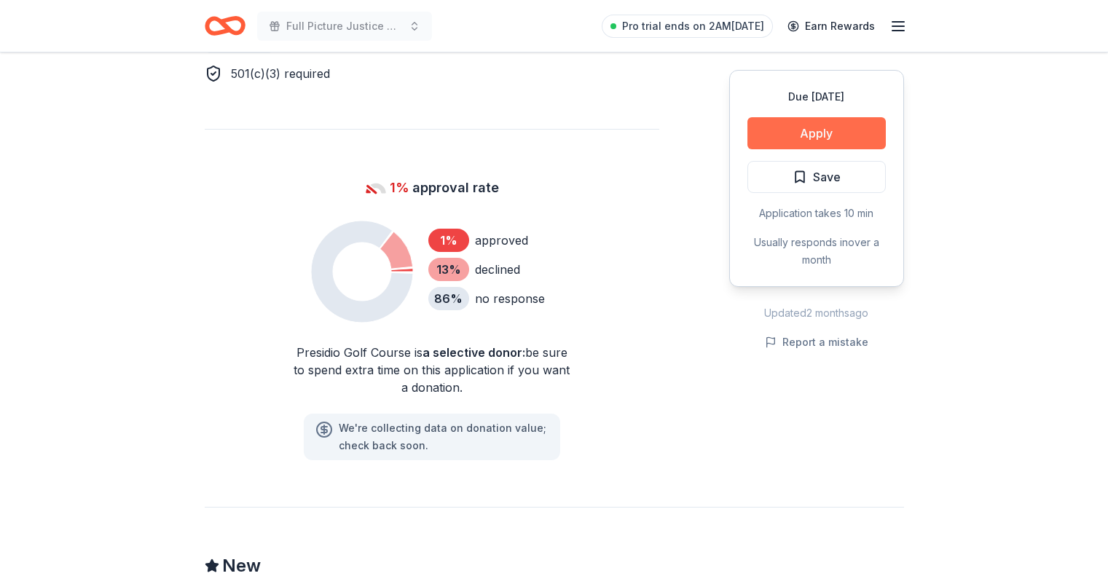
click at [831, 131] on button "Apply" at bounding box center [817, 133] width 138 height 32
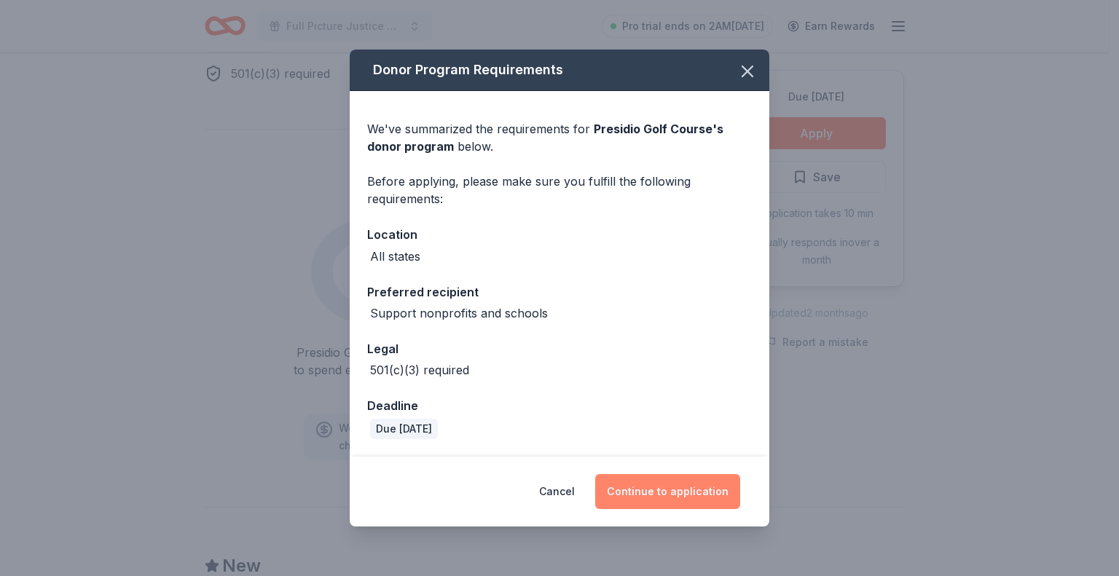
click at [659, 494] on button "Continue to application" at bounding box center [667, 491] width 145 height 35
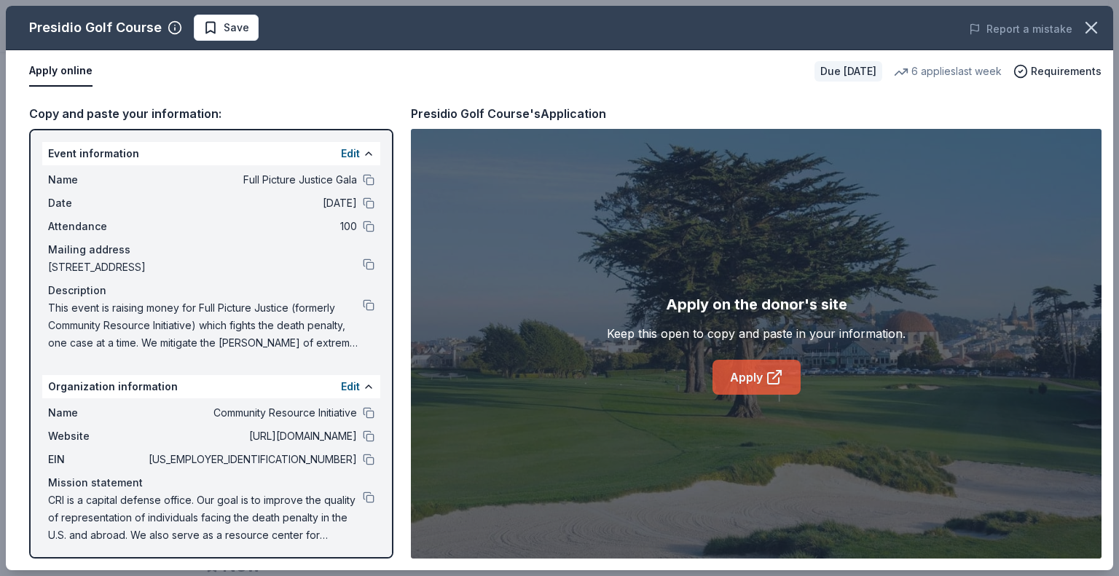
click at [748, 375] on link "Apply" at bounding box center [757, 377] width 88 height 35
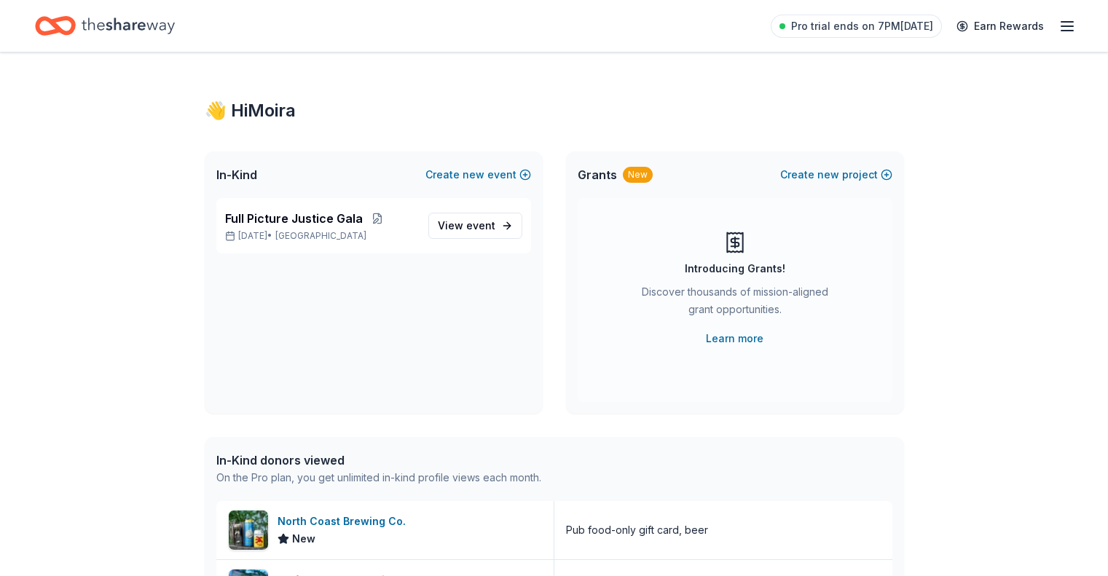
scroll to position [289, 0]
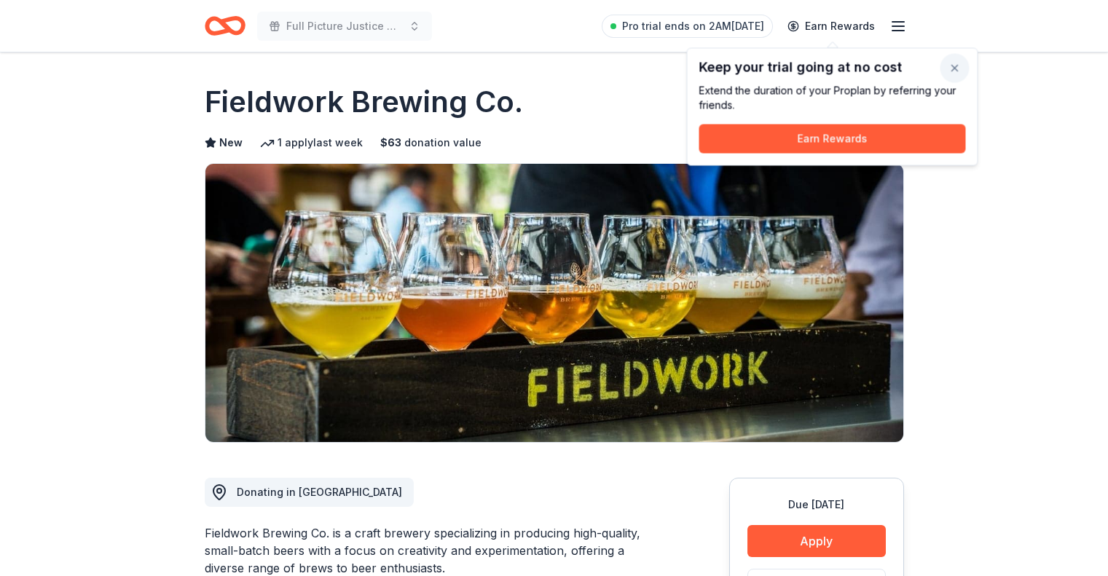
click at [957, 72] on button "button" at bounding box center [955, 68] width 29 height 29
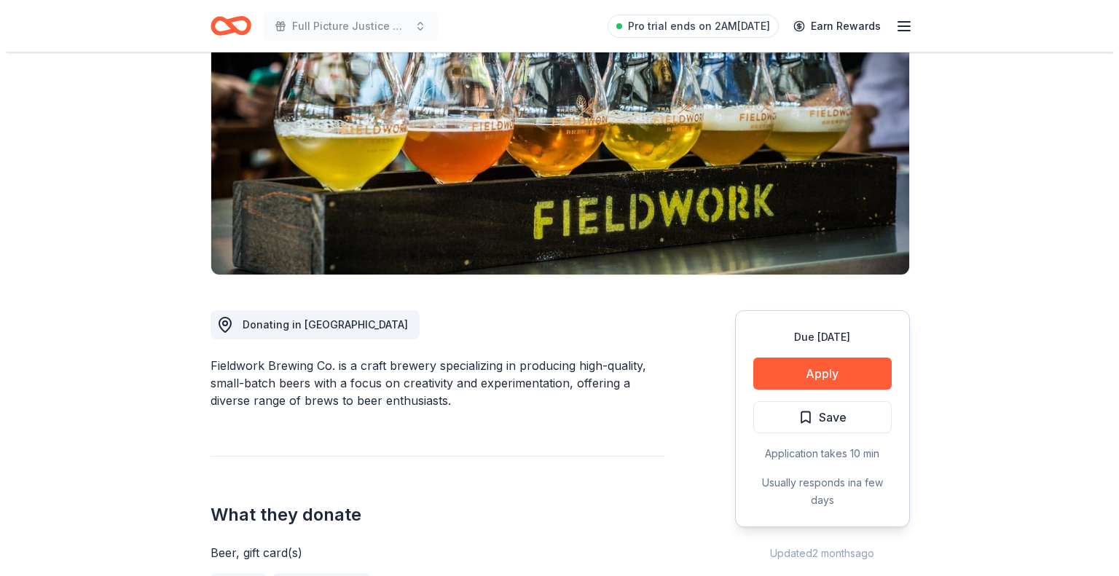
scroll to position [183, 0]
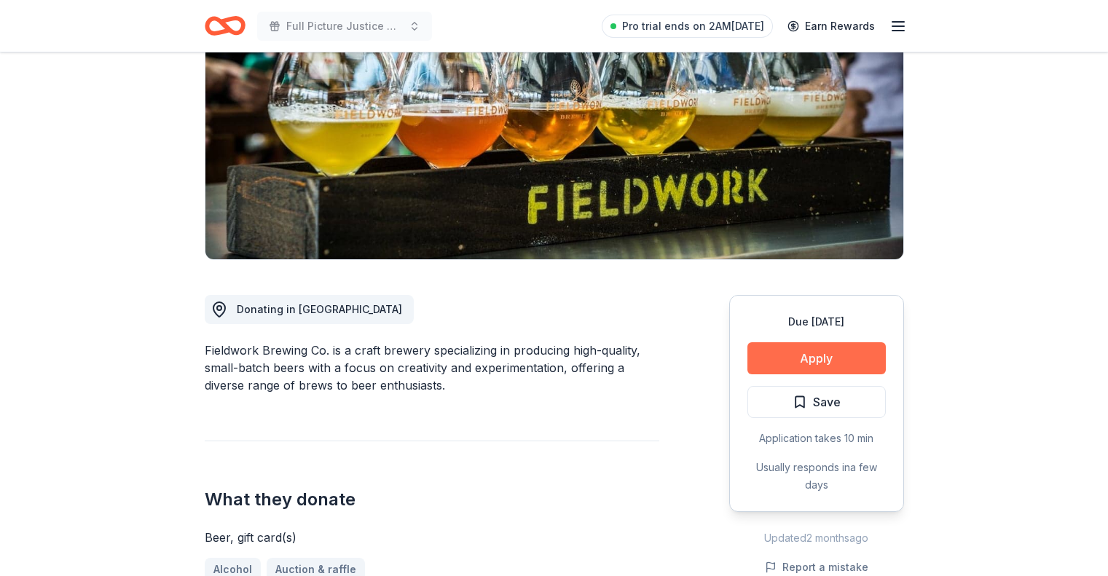
click at [811, 357] on button "Apply" at bounding box center [817, 358] width 138 height 32
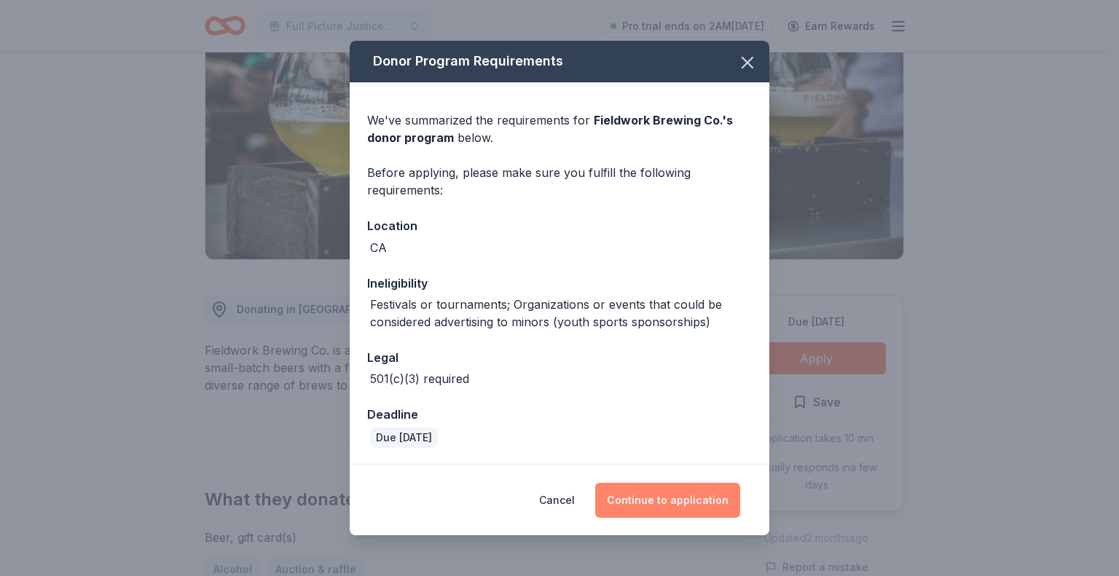
click at [676, 506] on button "Continue to application" at bounding box center [667, 500] width 145 height 35
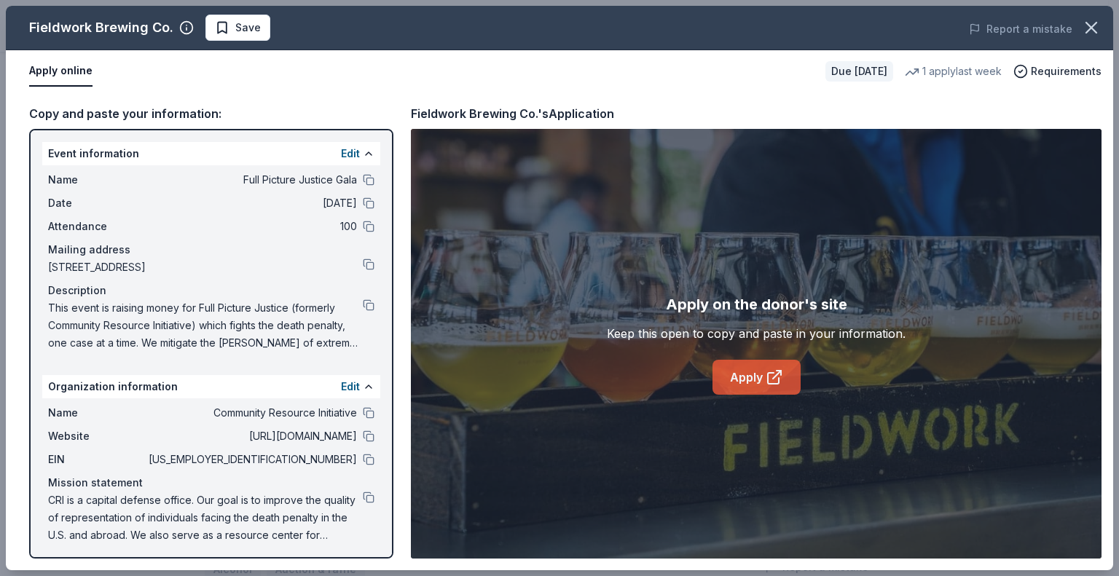
click at [760, 375] on link "Apply" at bounding box center [757, 377] width 88 height 35
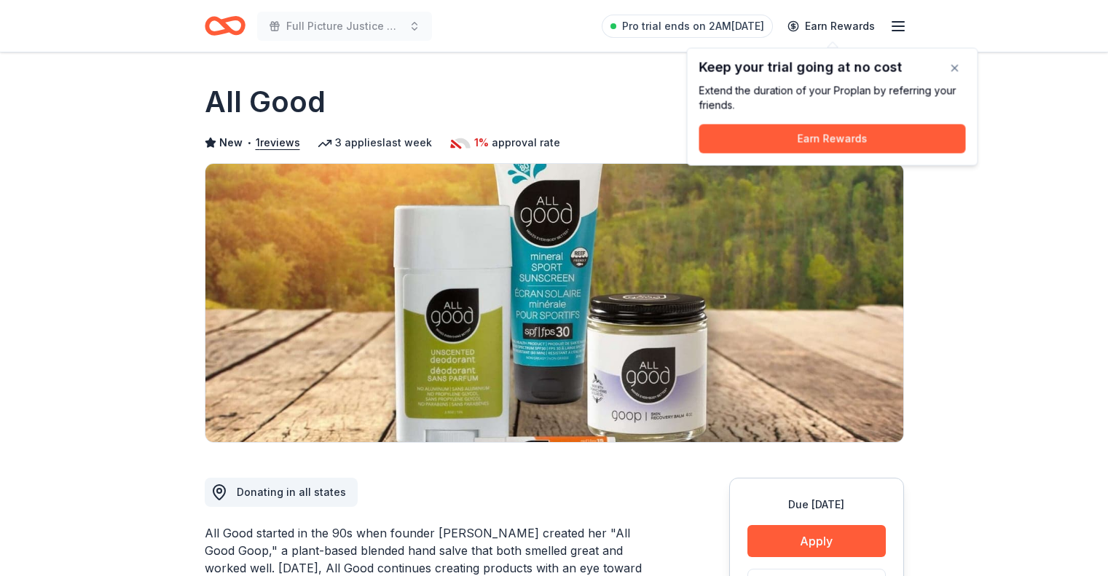
click at [374, 329] on img at bounding box center [554, 303] width 698 height 278
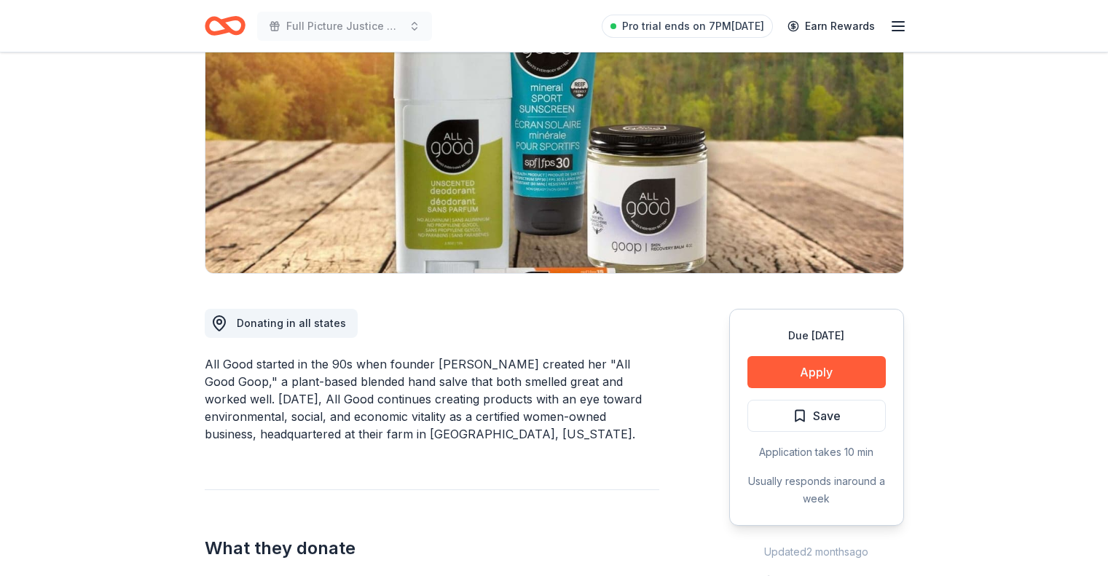
scroll to position [179, 0]
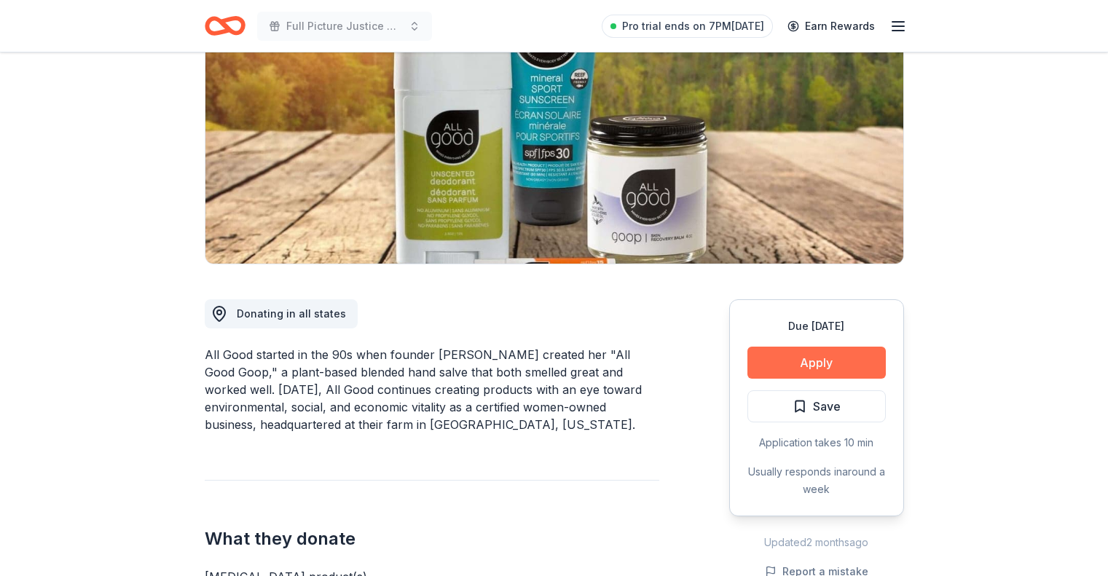
click at [815, 359] on button "Apply" at bounding box center [817, 363] width 138 height 32
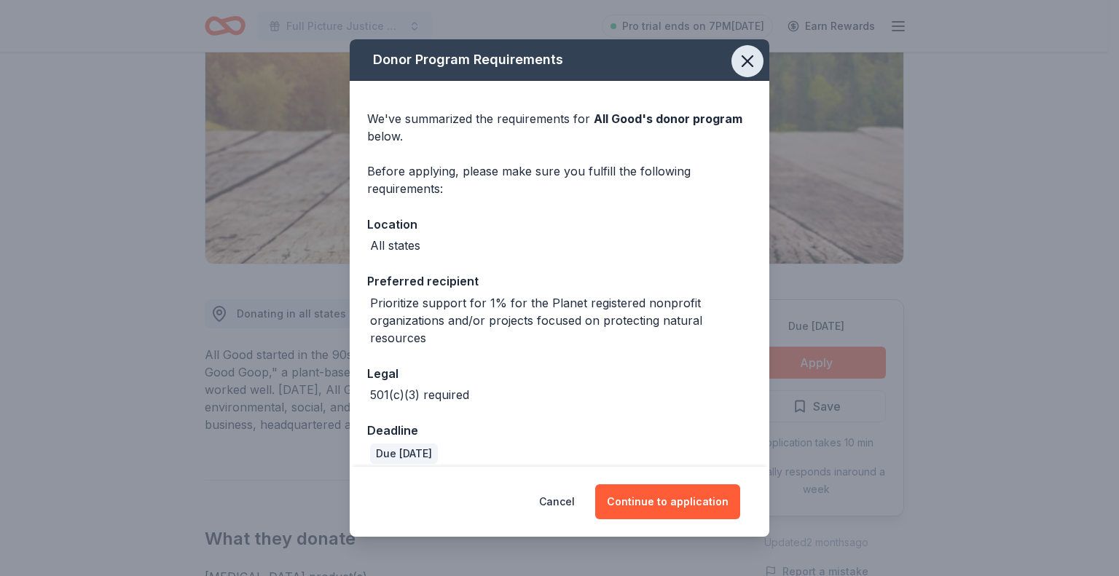
click at [739, 57] on icon "button" at bounding box center [747, 61] width 20 height 20
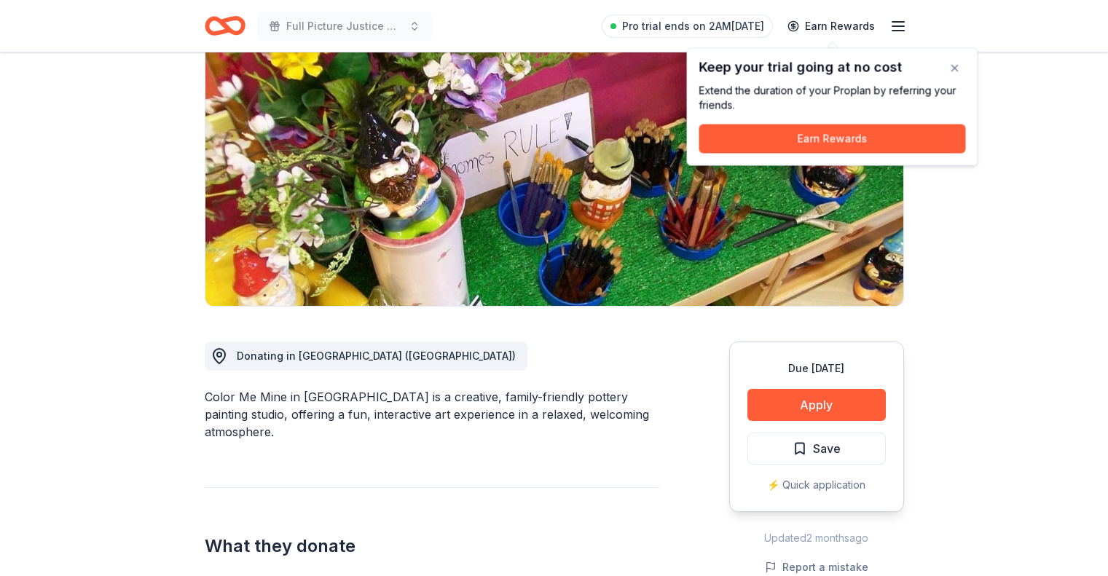
scroll to position [136, 0]
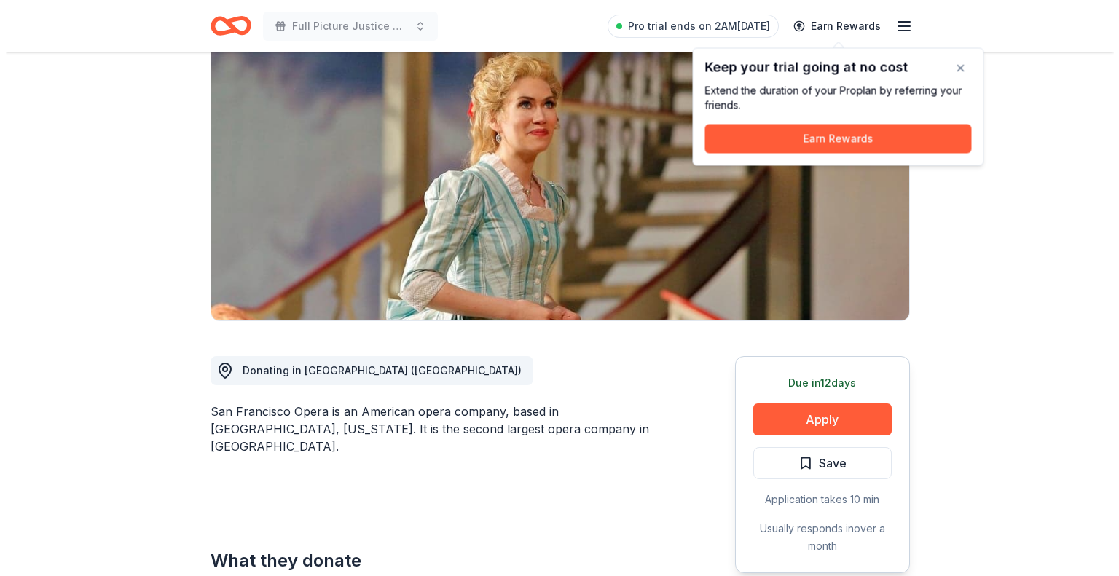
scroll to position [130, 0]
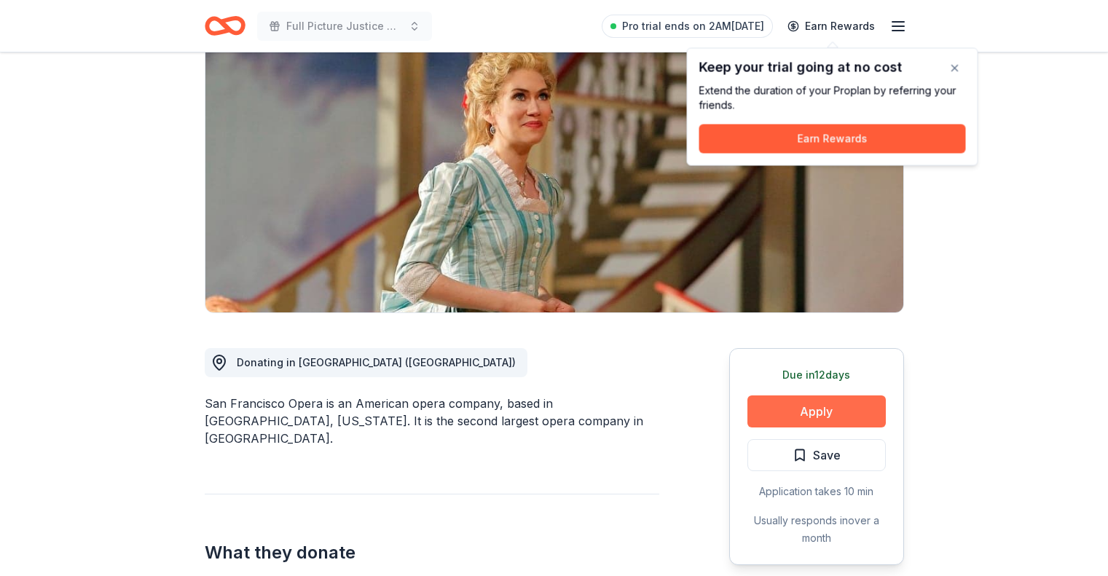
click at [827, 410] on button "Apply" at bounding box center [817, 412] width 138 height 32
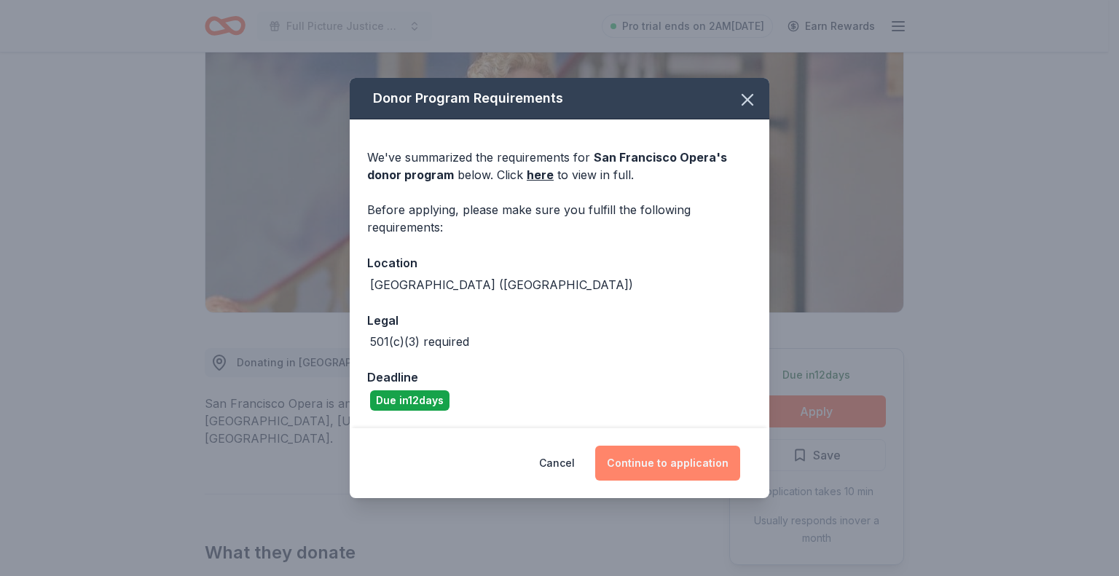
click at [659, 461] on button "Continue to application" at bounding box center [667, 463] width 145 height 35
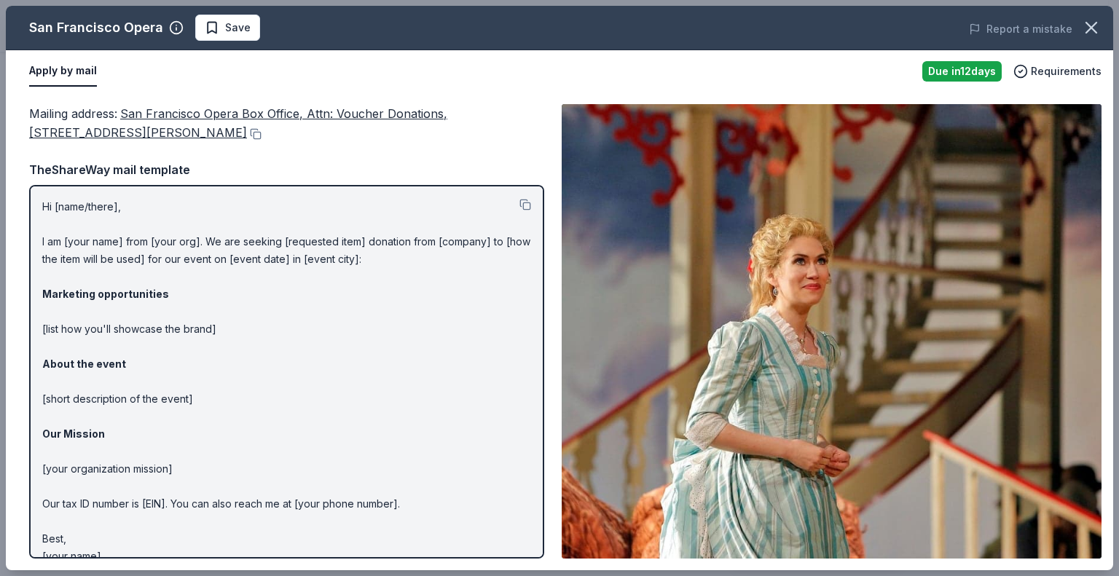
scroll to position [20, 0]
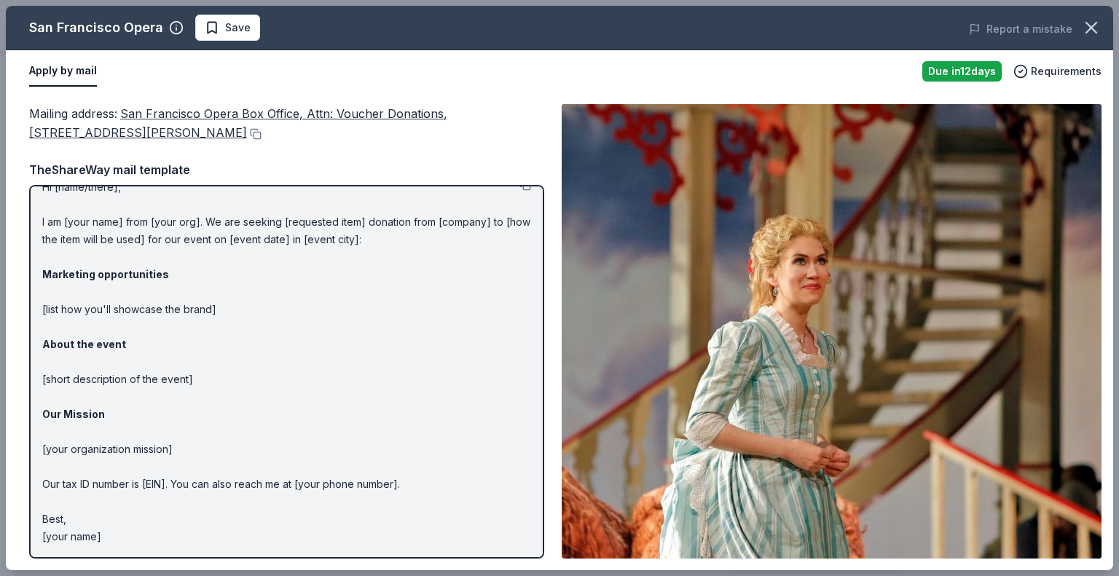
click at [120, 536] on p "Hi [name/there], I am [your name] from [your org]. We are seeking [requested it…" at bounding box center [286, 362] width 489 height 367
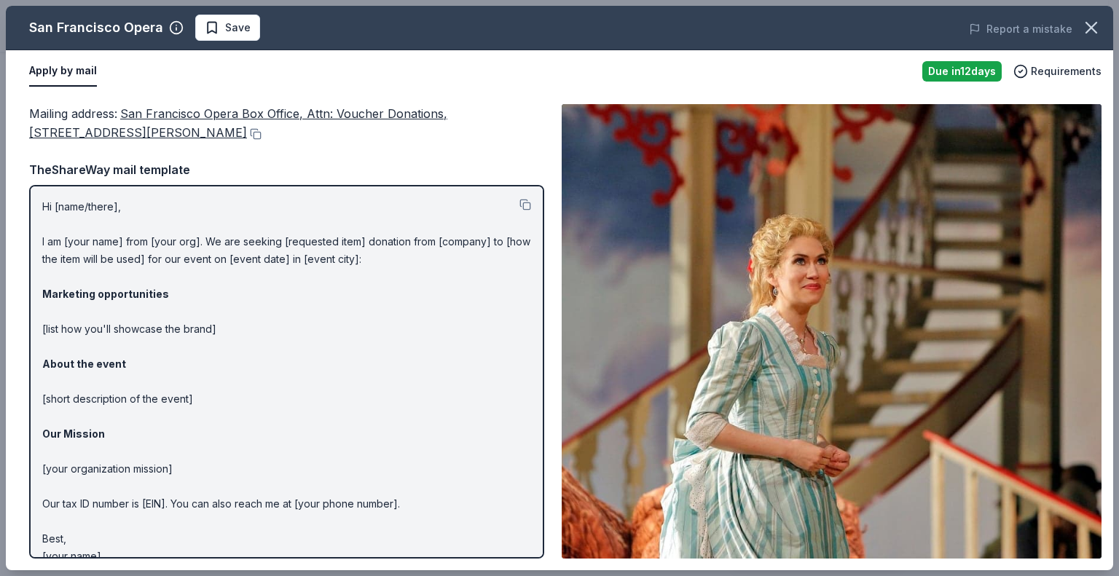
drag, startPoint x: 233, startPoint y: 133, endPoint x: 82, endPoint y: 106, distance: 153.8
click at [82, 106] on div "Mailing address : San Francisco Opera Box Office, Attn: Voucher Donations, 301 …" at bounding box center [286, 123] width 515 height 39
drag, startPoint x: 111, startPoint y: 112, endPoint x: 184, endPoint y: 131, distance: 75.3
click at [184, 131] on div "Mailing address : San Francisco Opera Box Office, Attn: Voucher Donations, 301 …" at bounding box center [286, 123] width 515 height 39
click at [247, 136] on button at bounding box center [254, 134] width 15 height 12
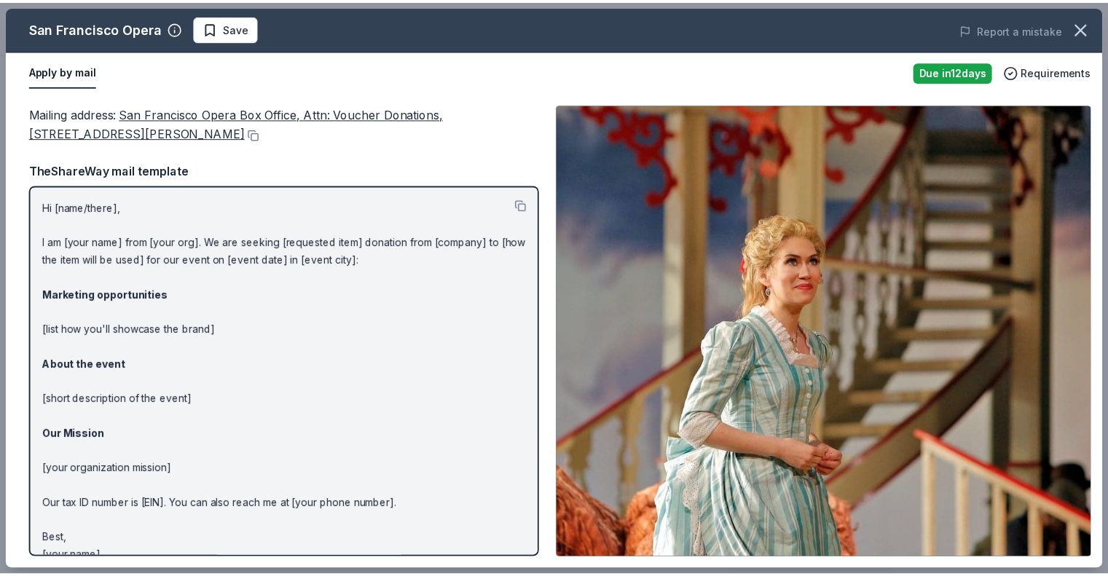
scroll to position [20, 0]
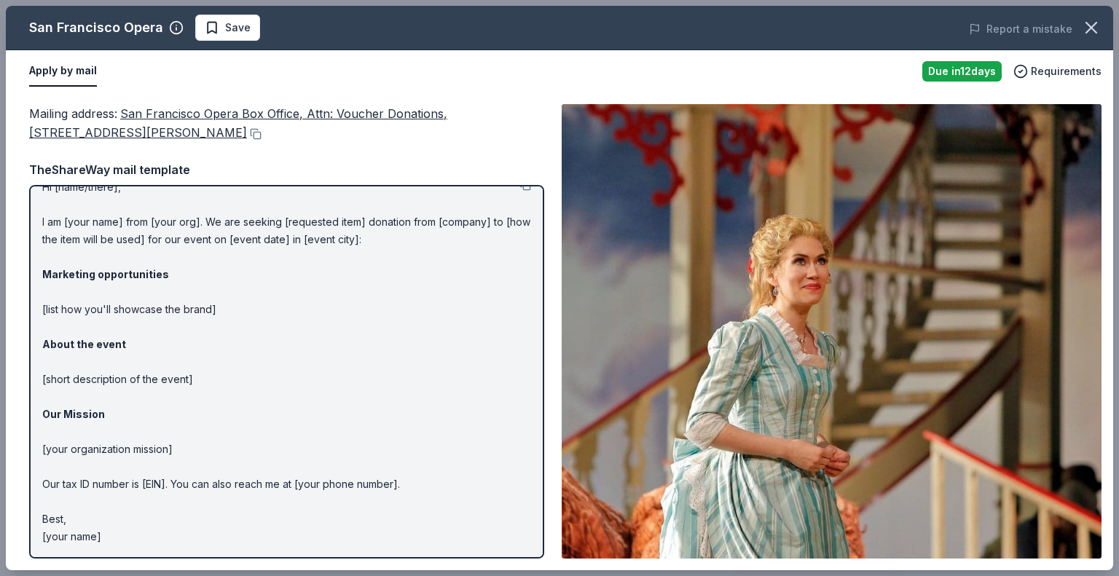
drag, startPoint x: 1119, startPoint y: 244, endPoint x: 1111, endPoint y: 461, distance: 216.6
click at [1108, 461] on div "San Francisco Opera Save Report a mistake Apply by mail Due in 12 days Requirem…" at bounding box center [559, 288] width 1119 height 576
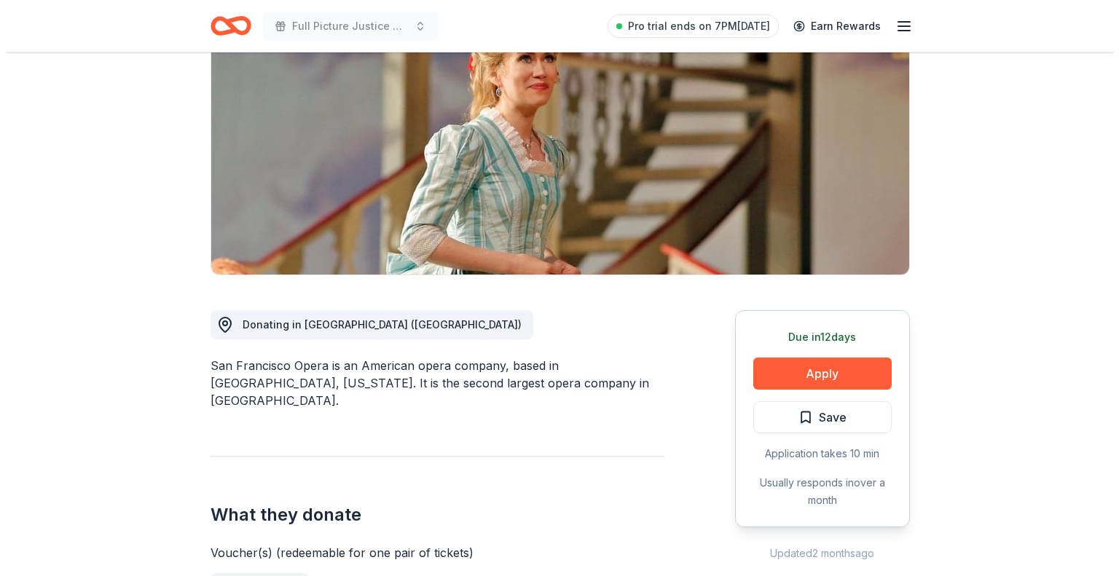
scroll to position [168, 0]
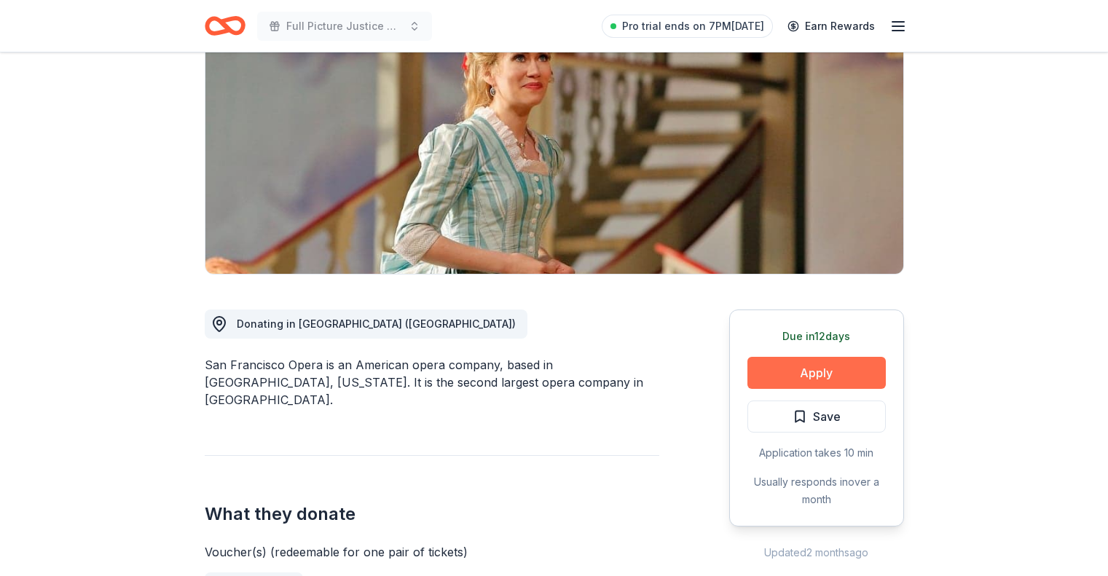
click at [821, 375] on button "Apply" at bounding box center [817, 373] width 138 height 32
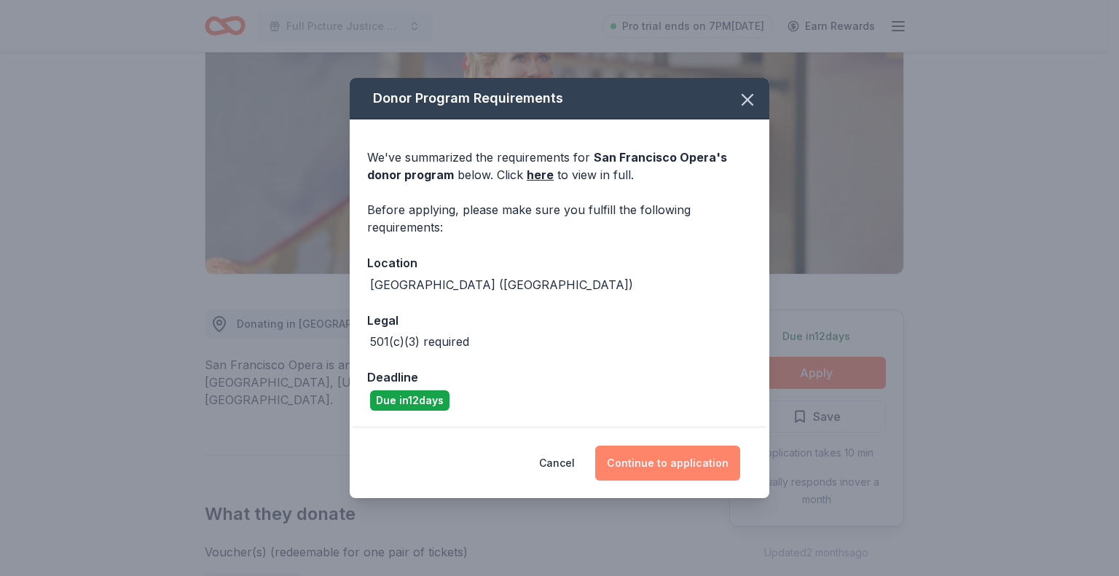
click at [669, 464] on button "Continue to application" at bounding box center [667, 463] width 145 height 35
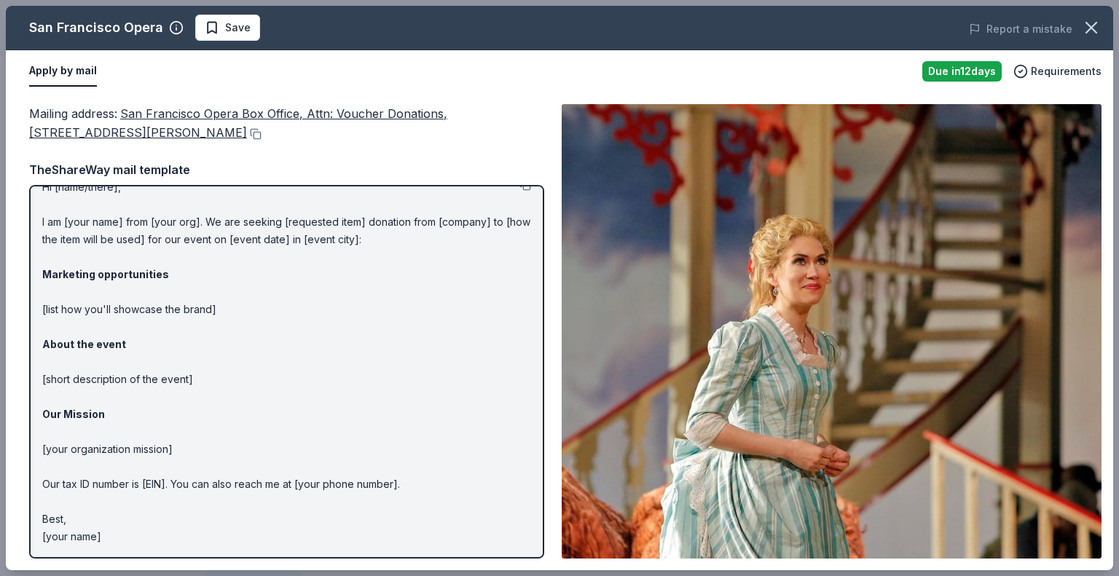
scroll to position [0, 0]
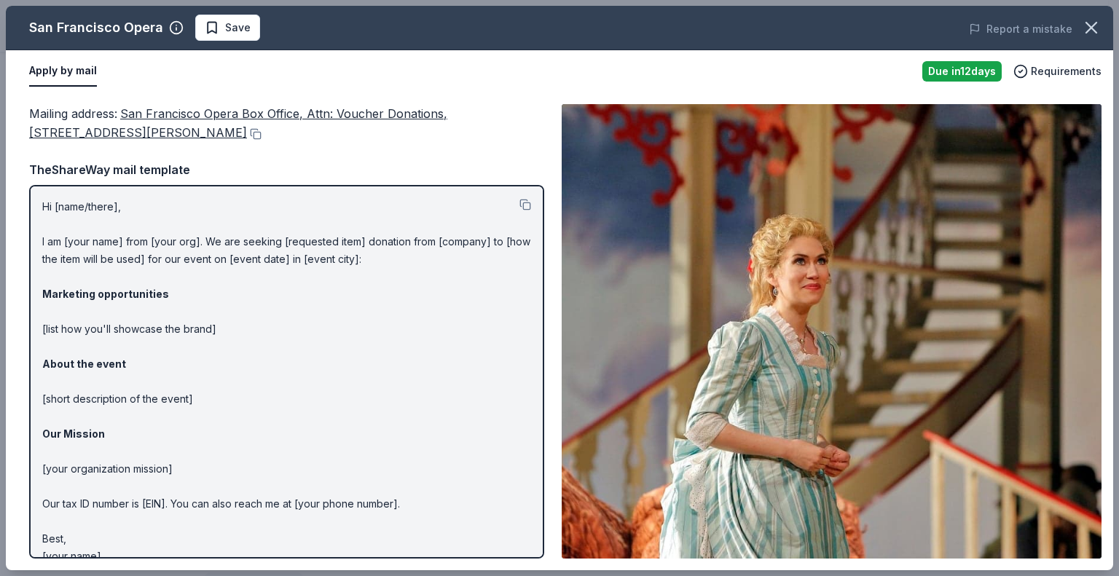
click at [809, 317] on img at bounding box center [832, 331] width 540 height 455
click at [63, 69] on button "Apply by mail" at bounding box center [63, 71] width 68 height 31
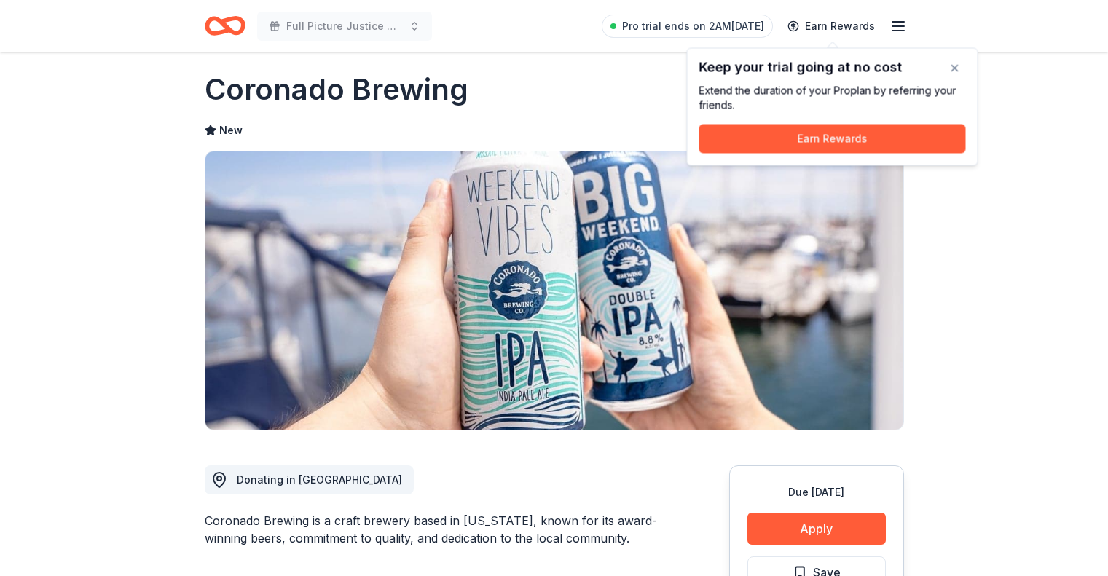
scroll to position [12, 0]
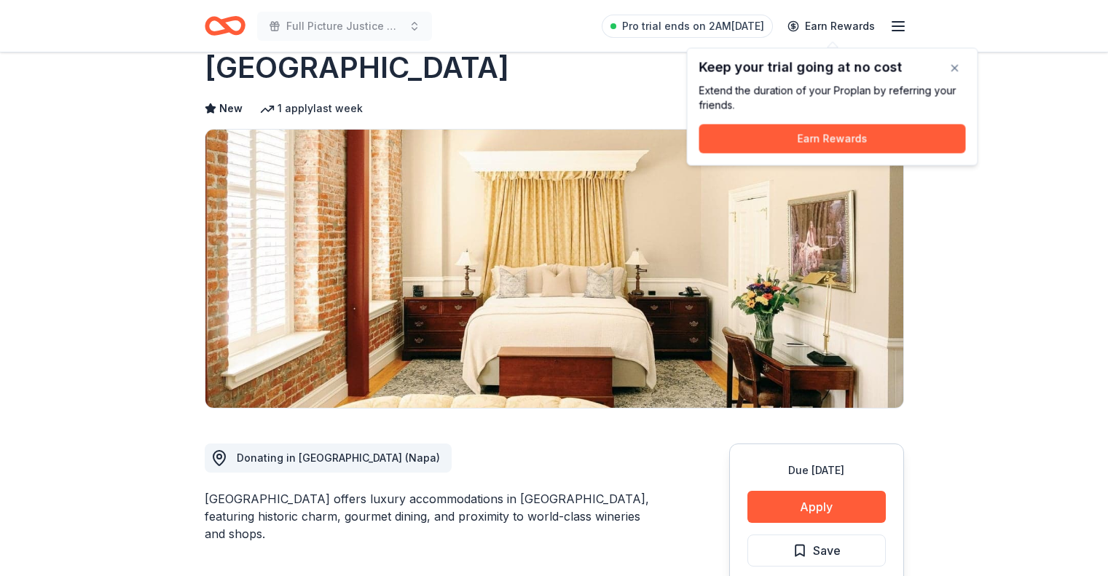
scroll to position [34, 0]
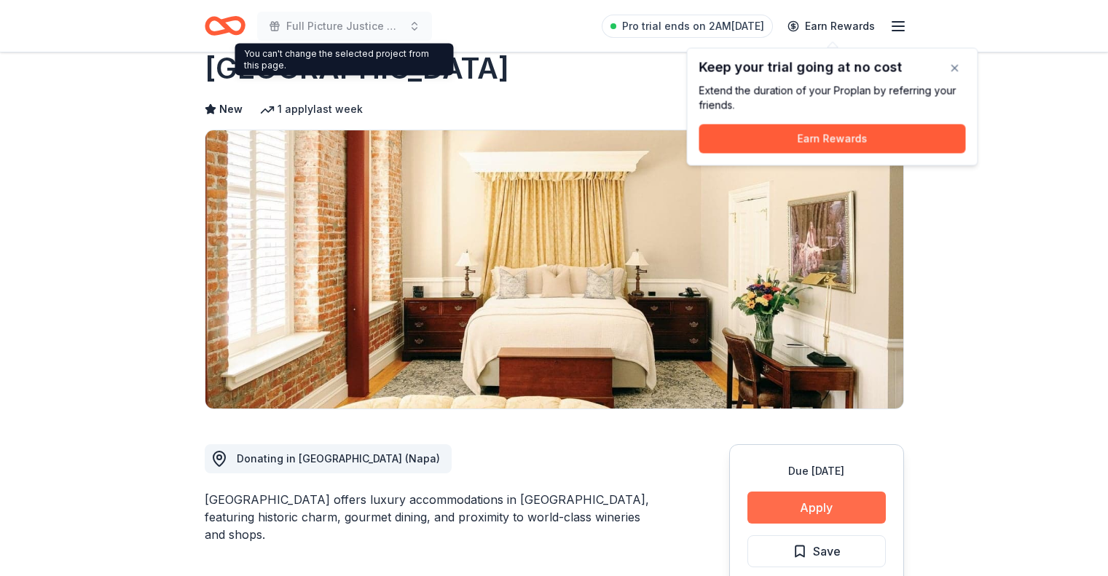
click at [814, 504] on button "Apply" at bounding box center [817, 508] width 138 height 32
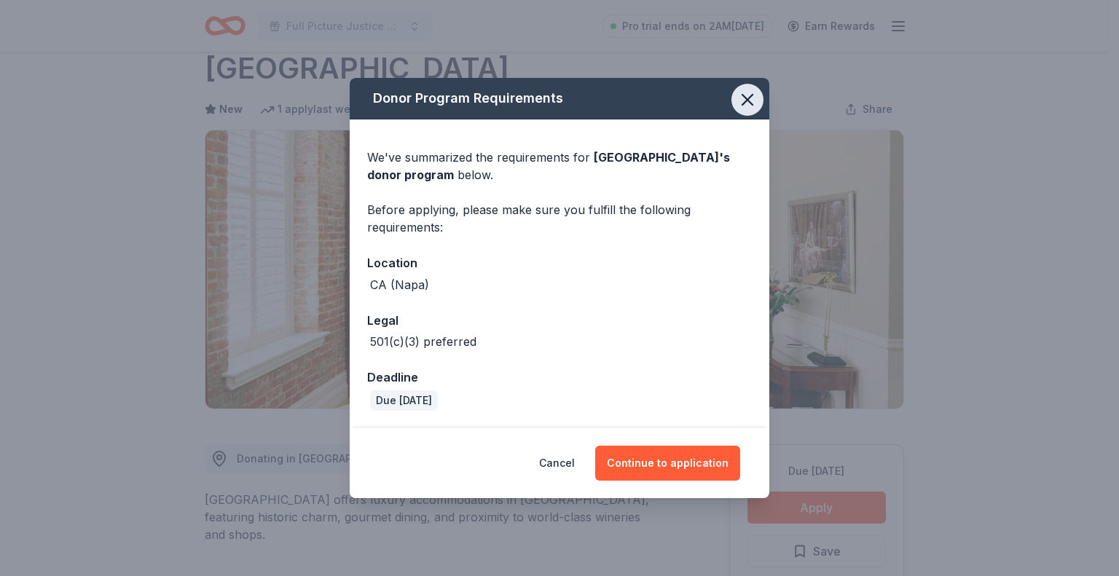
click at [751, 103] on icon "button" at bounding box center [747, 100] width 20 height 20
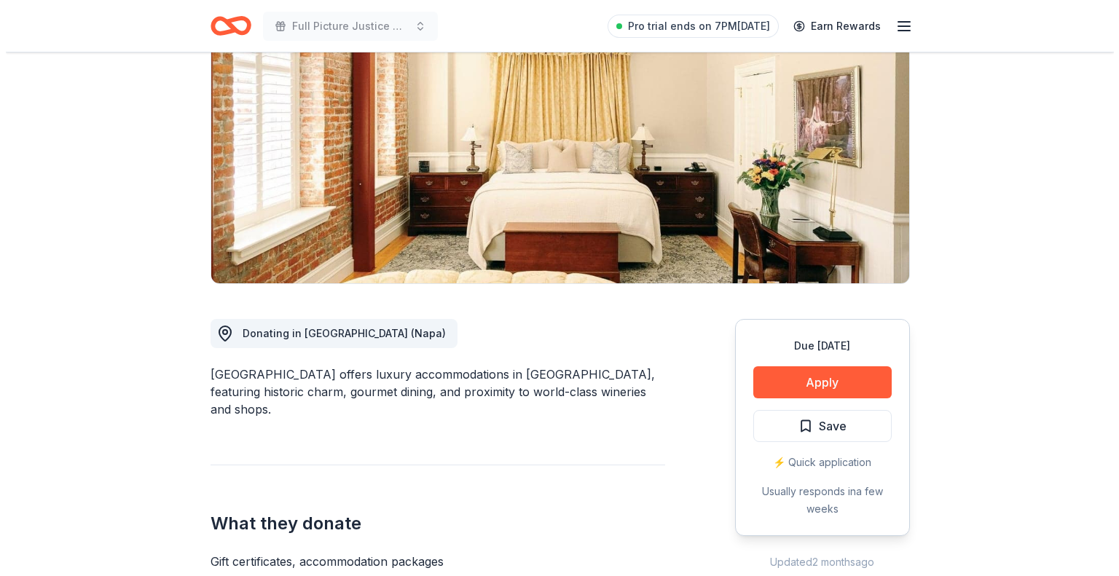
scroll to position [158, 0]
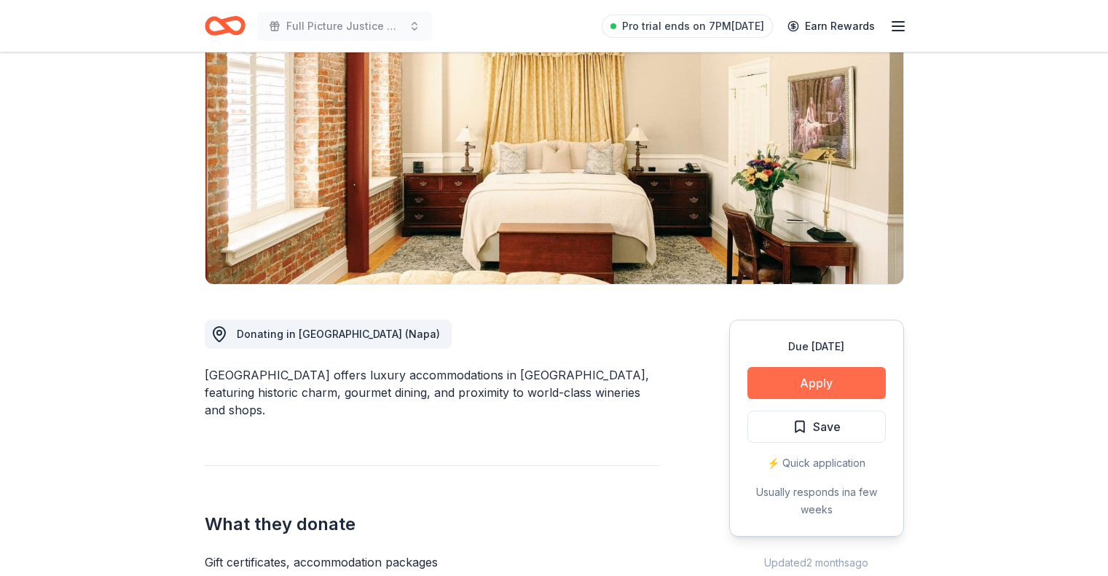
click at [810, 373] on button "Apply" at bounding box center [817, 383] width 138 height 32
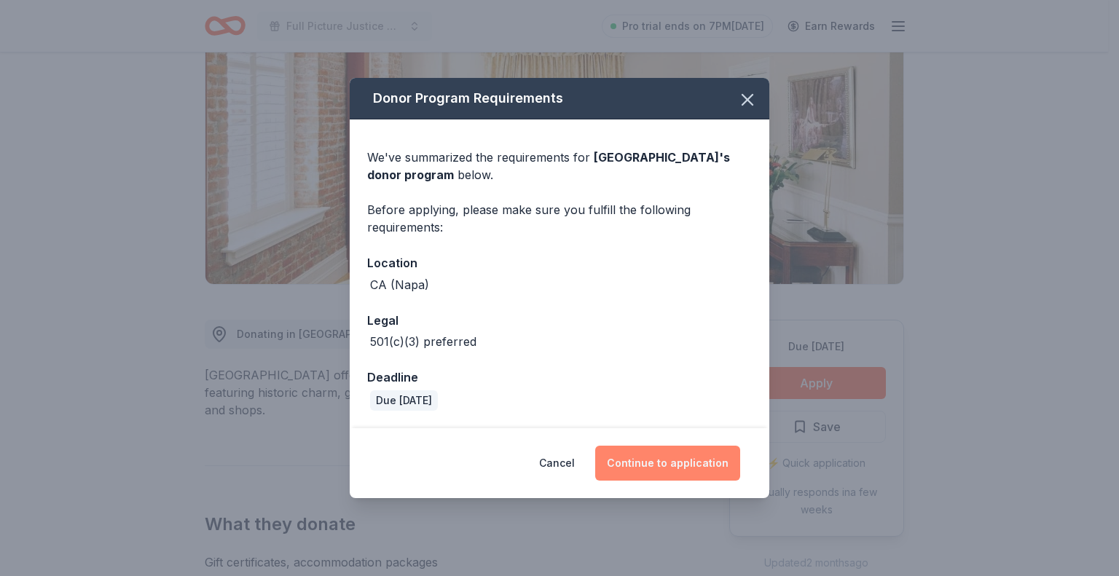
click at [654, 463] on button "Continue to application" at bounding box center [667, 463] width 145 height 35
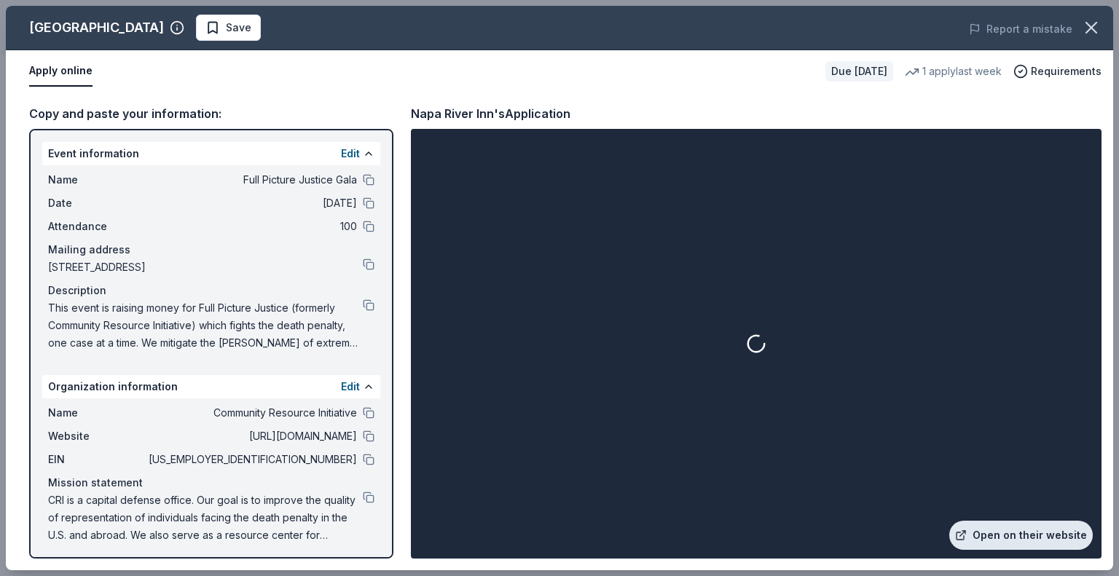
click at [1033, 532] on link "Open on their website" at bounding box center [1022, 535] width 144 height 29
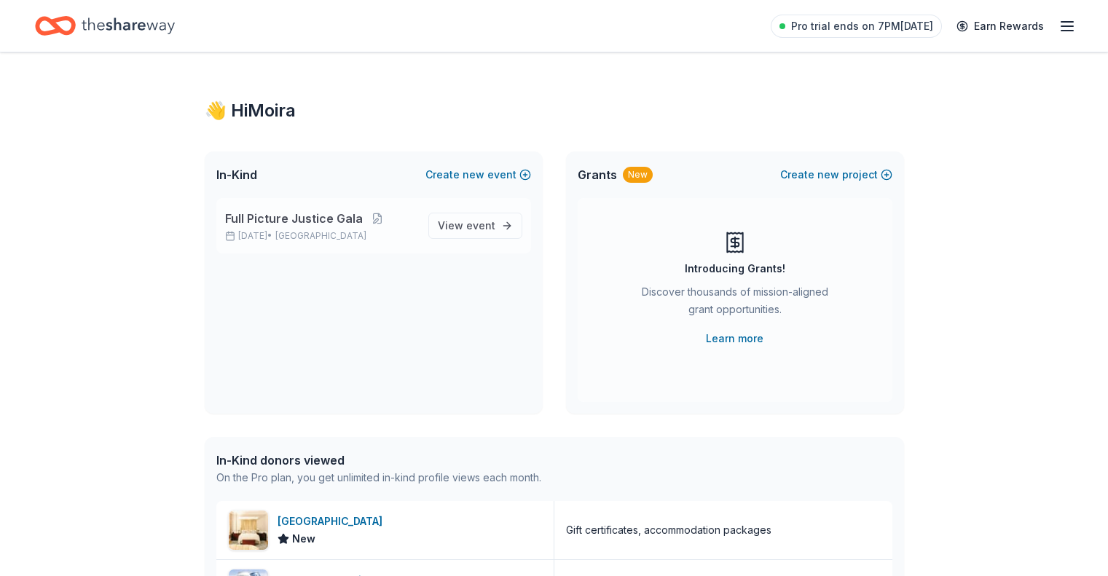
click at [287, 222] on span "Full Picture Justice Gala" at bounding box center [294, 218] width 138 height 17
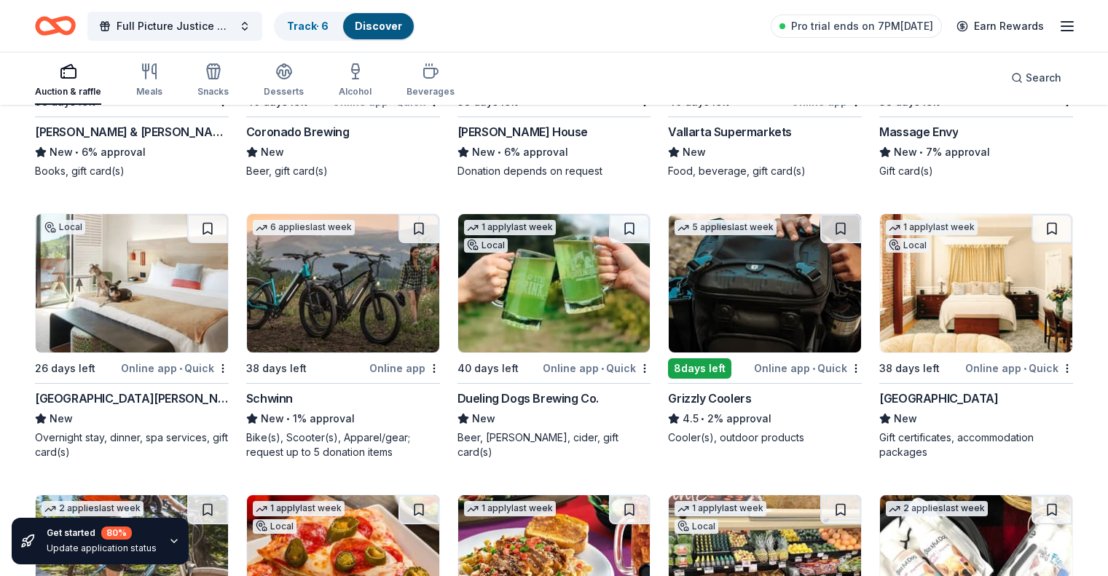
scroll to position [10908, 0]
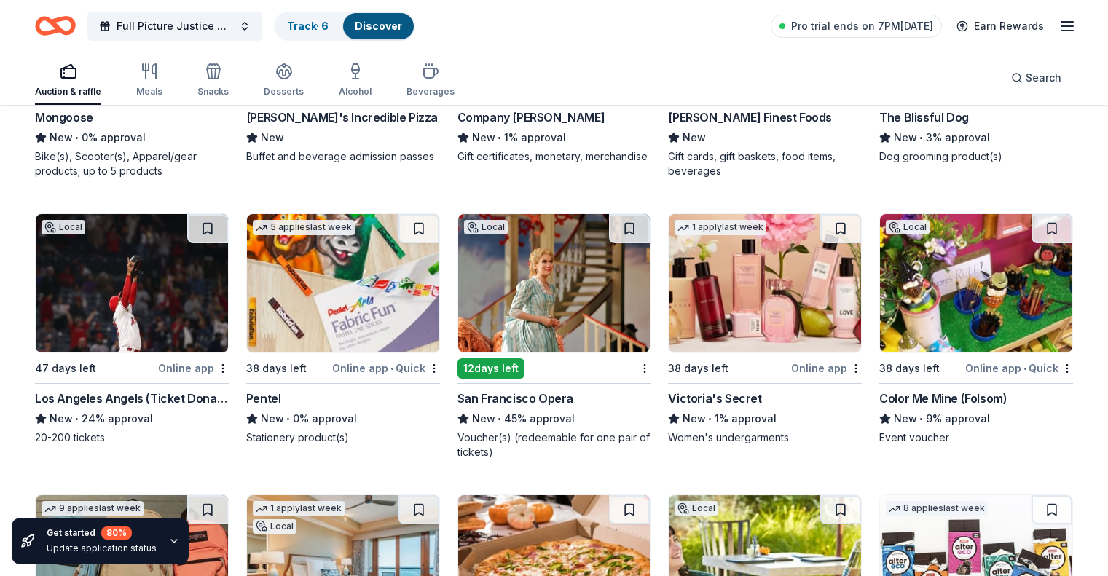
click at [533, 291] on img at bounding box center [554, 283] width 192 height 138
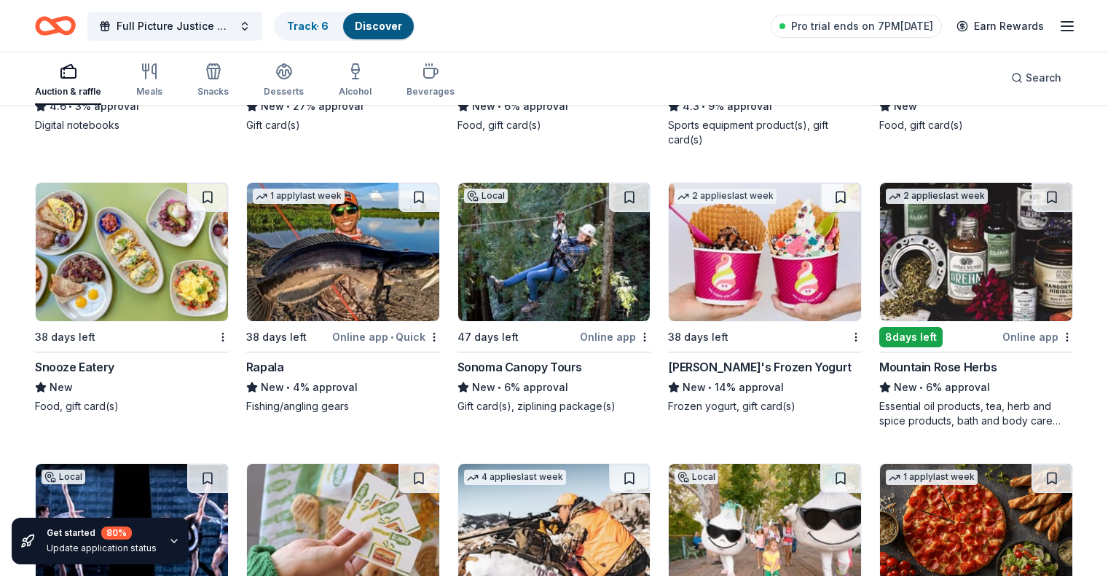
scroll to position [5936, 0]
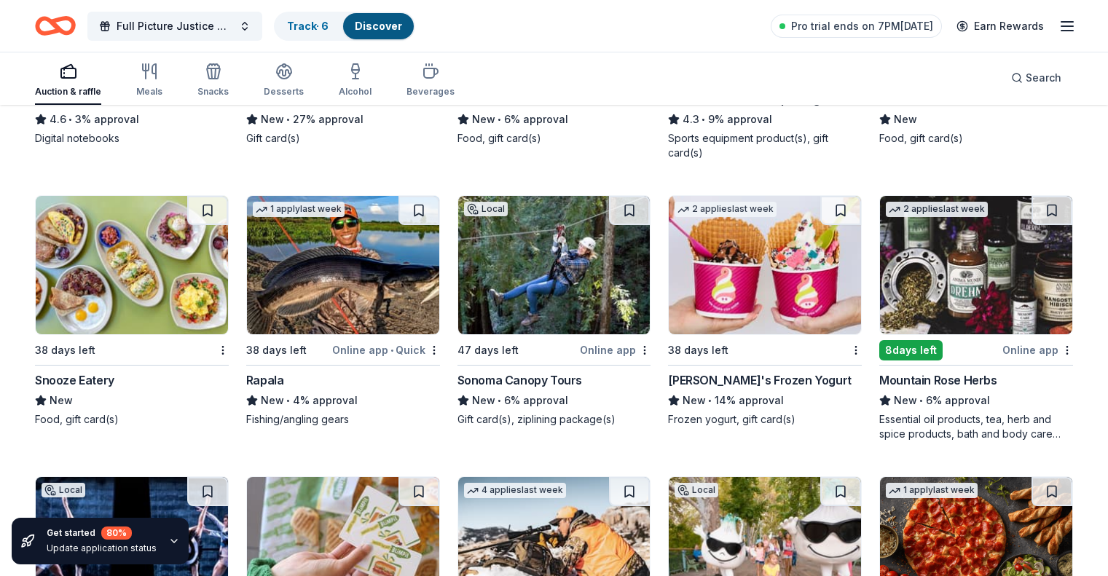
click at [949, 239] on img at bounding box center [976, 265] width 192 height 138
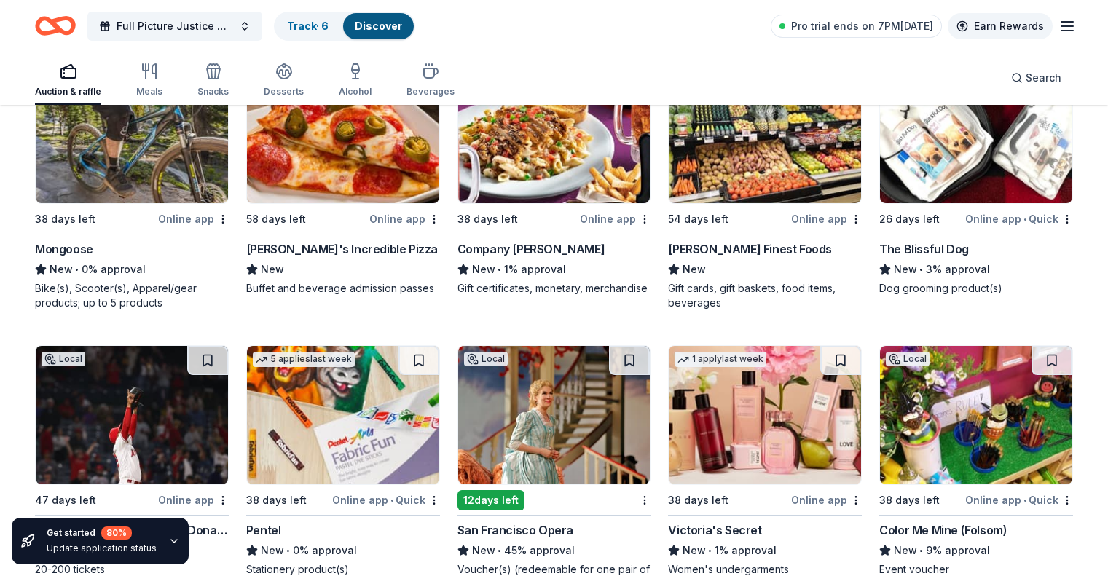
scroll to position [12182, 0]
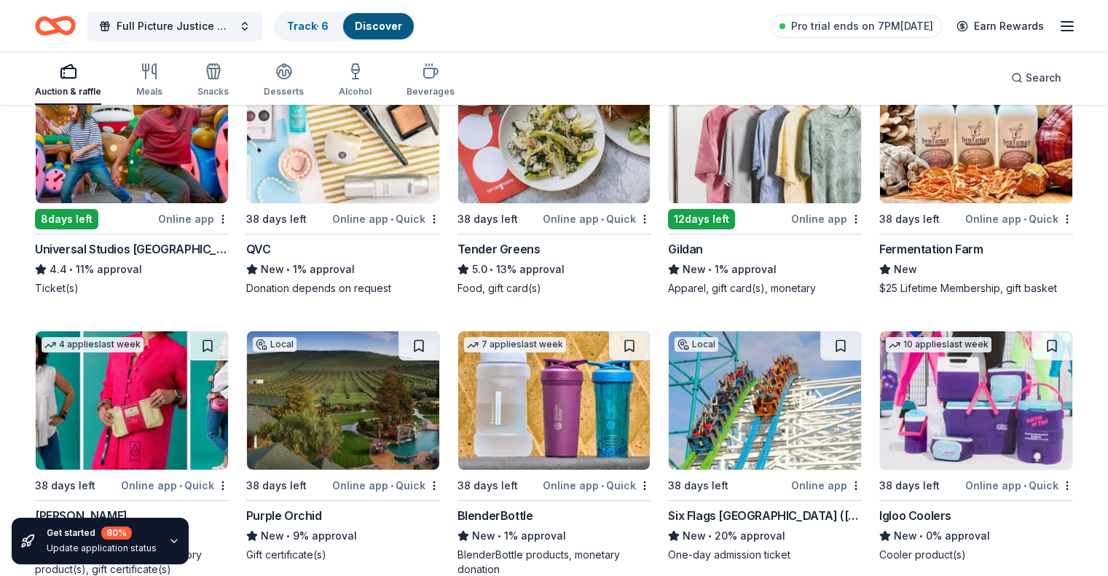
click at [953, 189] on img at bounding box center [976, 134] width 192 height 138
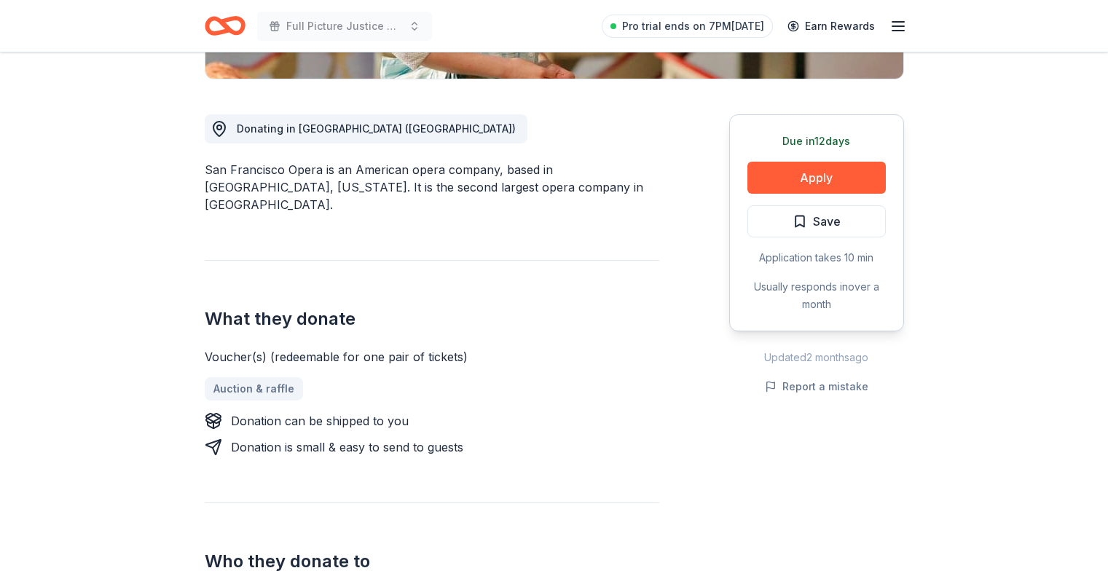
scroll to position [363, 0]
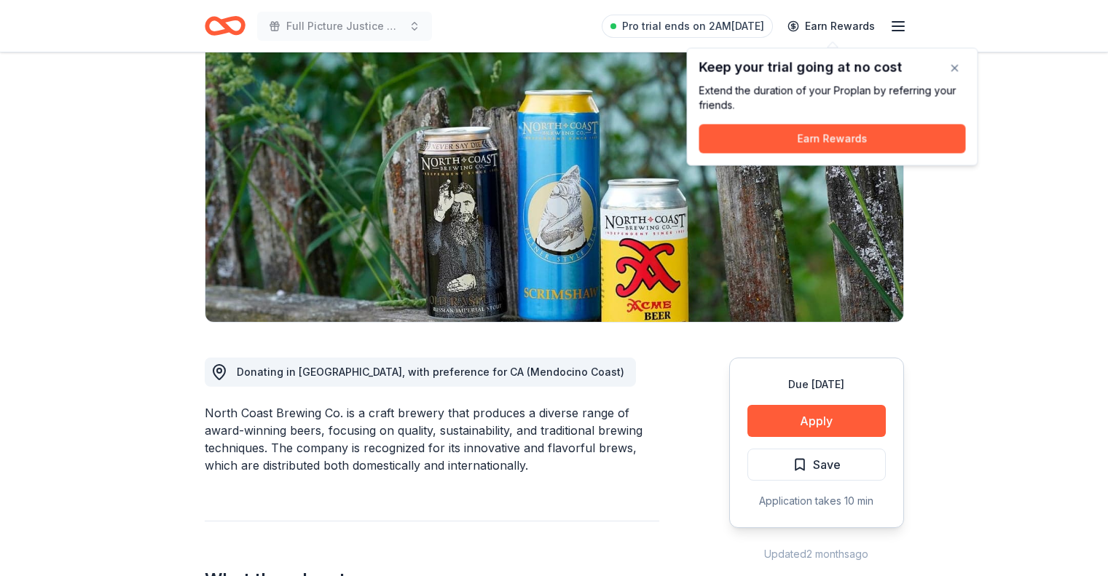
scroll to position [121, 0]
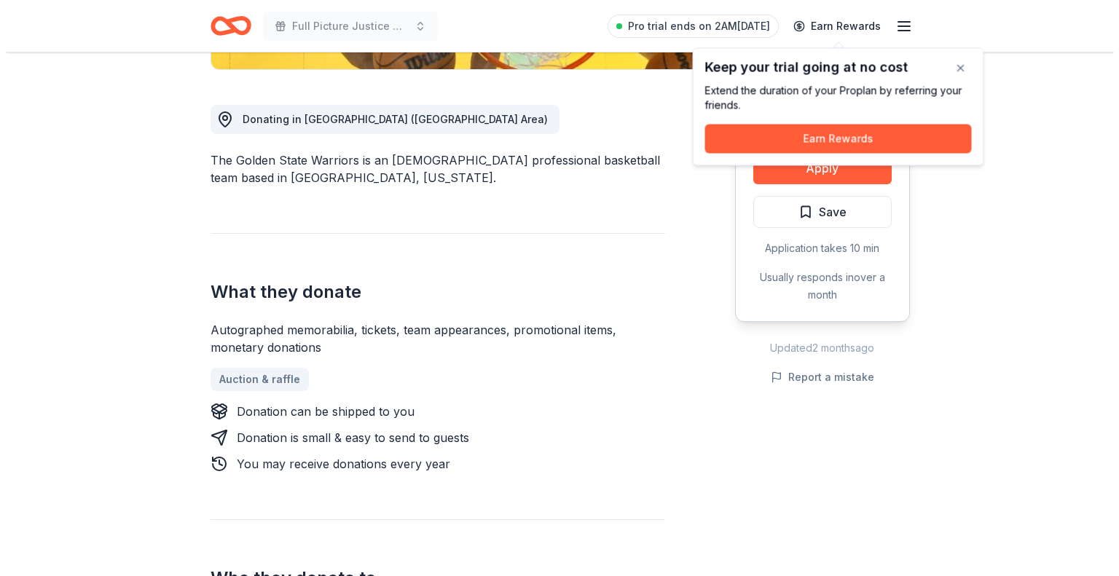
scroll to position [375, 0]
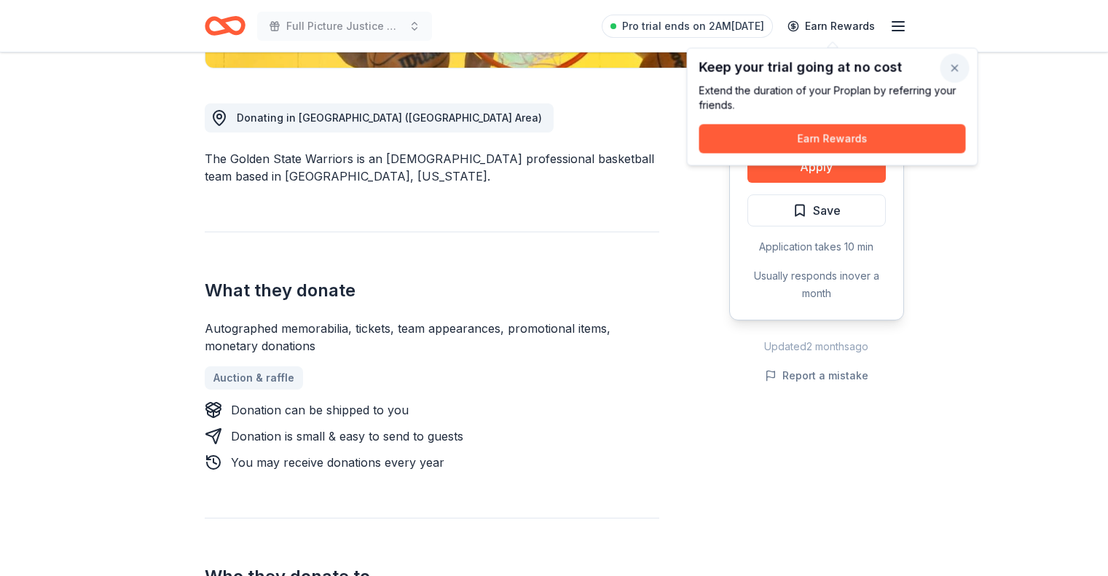
click at [955, 65] on button "button" at bounding box center [955, 68] width 29 height 29
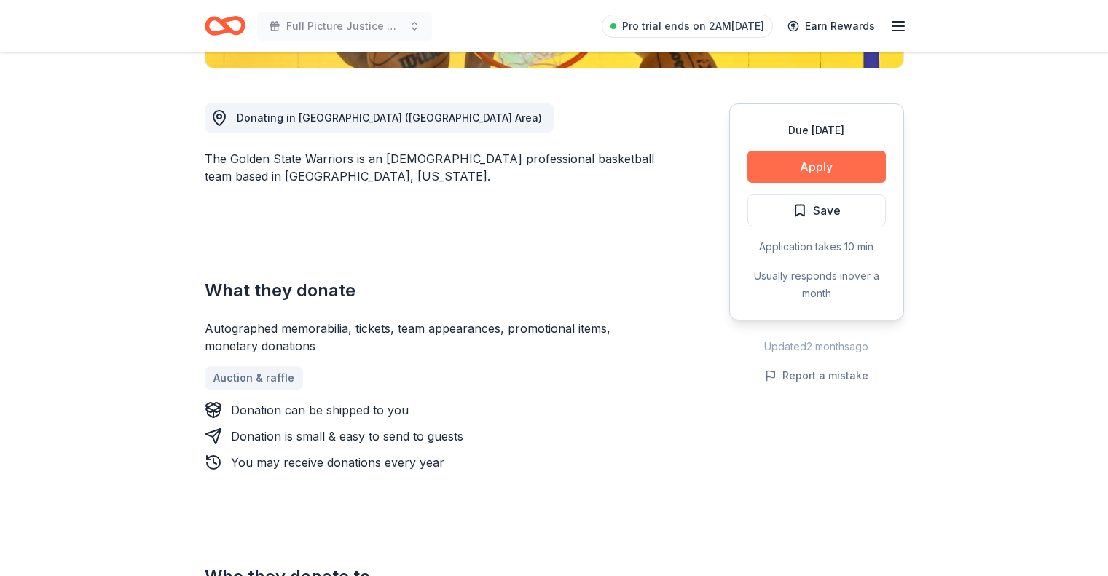
click at [826, 165] on button "Apply" at bounding box center [817, 167] width 138 height 32
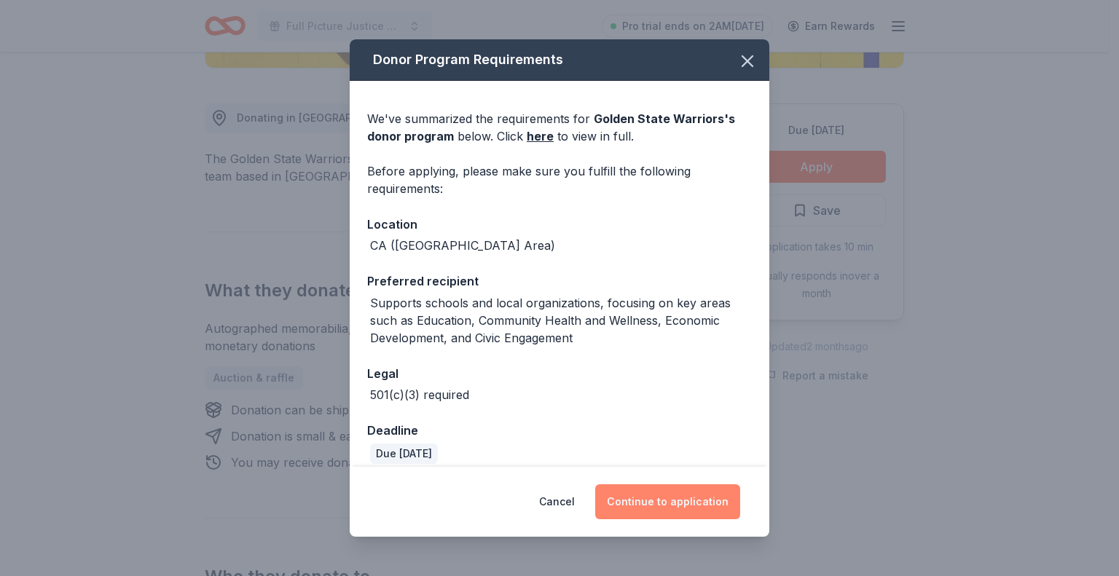
click at [659, 498] on button "Continue to application" at bounding box center [667, 502] width 145 height 35
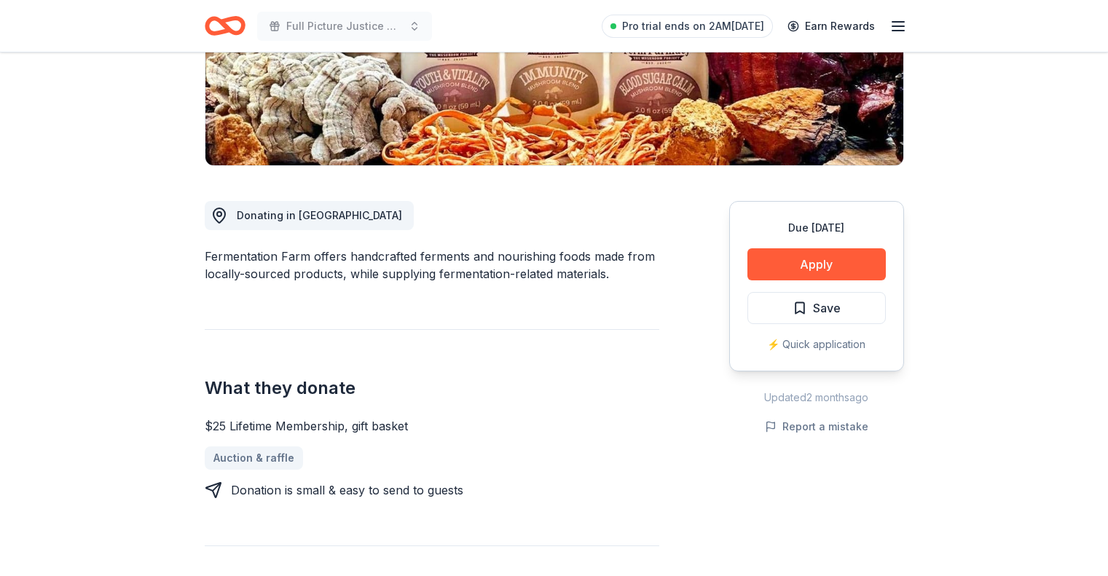
scroll to position [276, 0]
